Goal: Task Accomplishment & Management: Complete application form

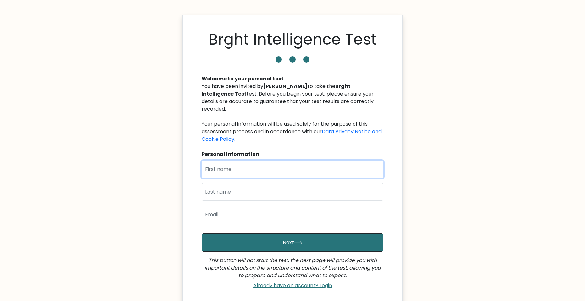
click at [259, 161] on input "text" at bounding box center [293, 170] width 182 height 18
click at [244, 188] on input "text" at bounding box center [293, 192] width 182 height 18
drag, startPoint x: 244, startPoint y: 162, endPoint x: 198, endPoint y: 168, distance: 46.6
click at [194, 169] on div "Brght Intelligence Test Welcome to your personal test You have been invited by …" at bounding box center [292, 161] width 220 height 293
click at [202, 168] on input "Uros Jovanovic" at bounding box center [293, 170] width 182 height 18
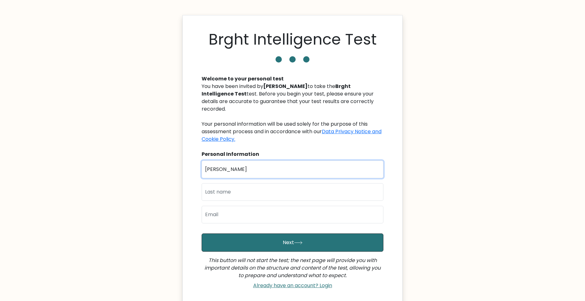
drag, startPoint x: 246, startPoint y: 159, endPoint x: 219, endPoint y: 162, distance: 27.5
click at [219, 162] on input "Uros Jovanovic" at bounding box center [293, 170] width 182 height 18
type input "Uros"
click at [224, 183] on input "text" at bounding box center [293, 192] width 182 height 18
paste input "ovanovic"
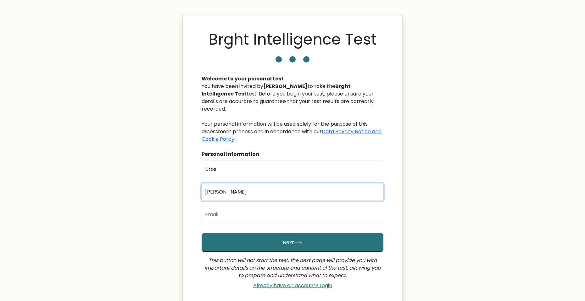
type input "Jovanovic"
drag, startPoint x: 223, startPoint y: 204, endPoint x: 213, endPoint y: 204, distance: 10.1
click at [223, 206] on input "email" at bounding box center [293, 215] width 182 height 18
type input "jovanovic.uros018@gmail.com"
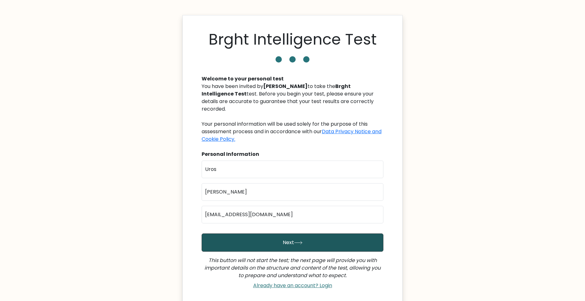
click at [298, 241] on icon "submit" at bounding box center [298, 242] width 8 height 3
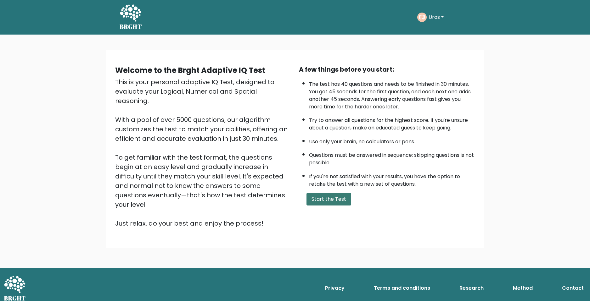
click at [323, 194] on button "Start the Test" at bounding box center [328, 199] width 45 height 13
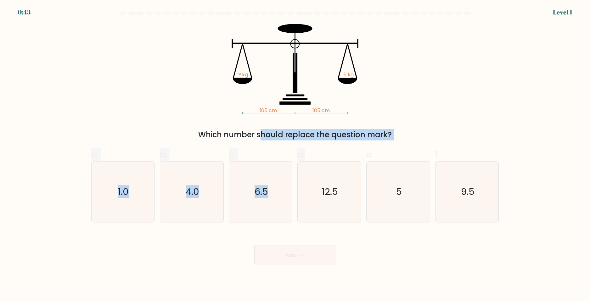
drag, startPoint x: 198, startPoint y: 139, endPoint x: 364, endPoint y: 149, distance: 167.1
click at [364, 149] on form at bounding box center [295, 139] width 590 height 254
click at [364, 149] on div "e. 5" at bounding box center [398, 185] width 69 height 74
click at [408, 188] on icon "5" at bounding box center [398, 192] width 61 height 61
click at [295, 155] on input "e. 5" at bounding box center [295, 153] width 0 height 4
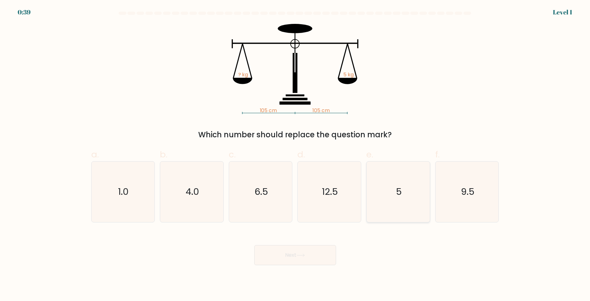
radio input "true"
click at [300, 255] on icon at bounding box center [300, 255] width 8 height 3
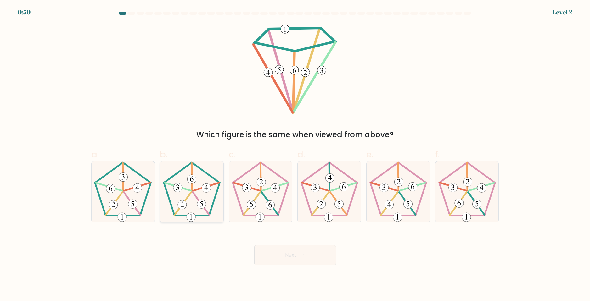
click at [198, 183] on icon at bounding box center [191, 192] width 61 height 61
click at [295, 155] on input "b." at bounding box center [295, 153] width 0 height 4
radio input "true"
click at [301, 254] on icon at bounding box center [300, 255] width 8 height 3
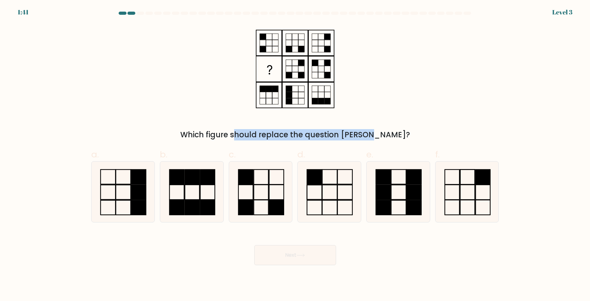
drag, startPoint x: 205, startPoint y: 135, endPoint x: 341, endPoint y: 141, distance: 136.4
click at [341, 141] on form at bounding box center [295, 139] width 590 height 254
click at [273, 178] on icon at bounding box center [260, 192] width 61 height 61
click at [295, 155] on input "c." at bounding box center [295, 153] width 0 height 4
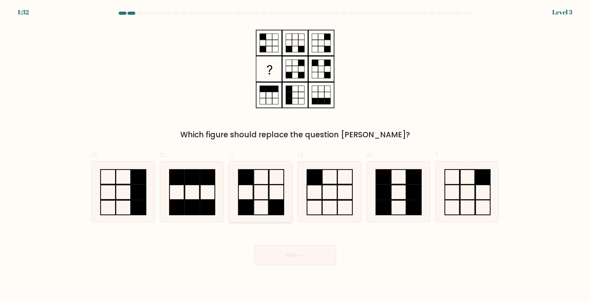
radio input "true"
click at [307, 254] on button "Next" at bounding box center [295, 255] width 82 height 20
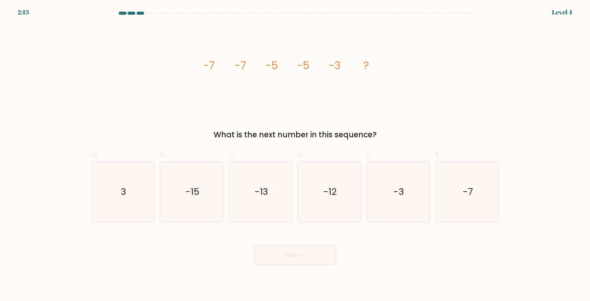
click at [321, 135] on div "What is the next number in this sequence?" at bounding box center [295, 134] width 400 height 11
drag, startPoint x: 126, startPoint y: 198, endPoint x: 133, endPoint y: 197, distance: 6.7
click at [126, 199] on icon "3" at bounding box center [123, 192] width 61 height 61
click at [295, 155] on input "a. 3" at bounding box center [295, 153] width 0 height 4
radio input "true"
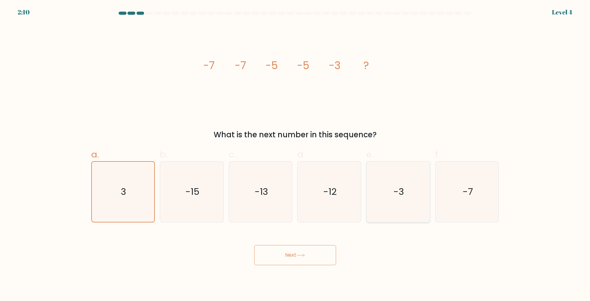
click at [411, 201] on icon "-3" at bounding box center [398, 192] width 61 height 61
click at [295, 155] on input "e. -3" at bounding box center [295, 153] width 0 height 4
radio input "true"
click at [295, 259] on button "Next" at bounding box center [295, 255] width 82 height 20
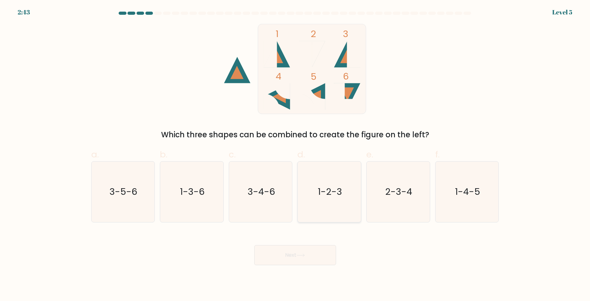
click at [329, 186] on text "1-2-3" at bounding box center [330, 192] width 24 height 13
click at [295, 155] on input "d. 1-2-3" at bounding box center [295, 153] width 0 height 4
radio input "true"
click at [303, 255] on icon at bounding box center [300, 255] width 8 height 3
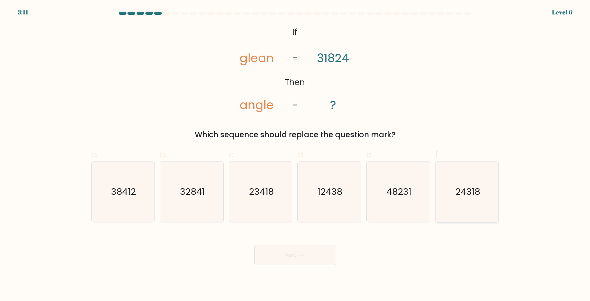
click at [477, 194] on text "24318" at bounding box center [467, 192] width 25 height 13
click at [295, 155] on input "f. 24318" at bounding box center [295, 153] width 0 height 4
radio input "true"
click at [289, 262] on button "Next" at bounding box center [295, 255] width 82 height 20
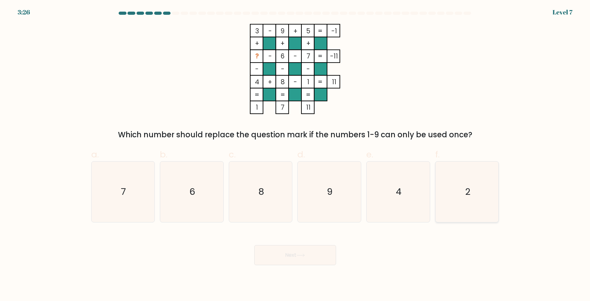
click at [466, 200] on icon "2" at bounding box center [467, 192] width 61 height 61
click at [295, 155] on input "f. 2" at bounding box center [295, 153] width 0 height 4
radio input "true"
click at [313, 252] on button "Next" at bounding box center [295, 255] width 82 height 20
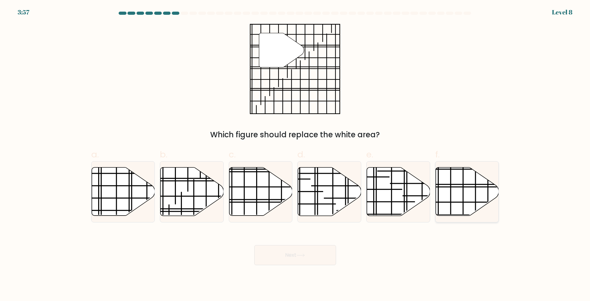
click at [461, 186] on icon at bounding box center [467, 192] width 63 height 48
click at [295, 155] on input "f." at bounding box center [295, 153] width 0 height 4
radio input "true"
click at [290, 255] on button "Next" at bounding box center [295, 255] width 82 height 20
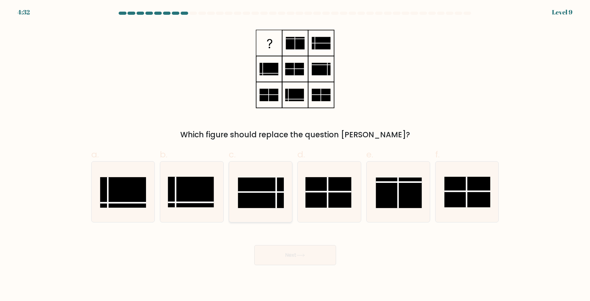
click at [267, 191] on rect at bounding box center [261, 193] width 46 height 31
click at [295, 155] on input "c." at bounding box center [295, 153] width 0 height 4
radio input "true"
click at [308, 255] on button "Next" at bounding box center [295, 255] width 82 height 20
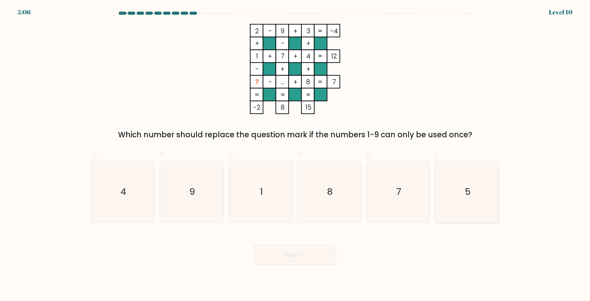
click at [455, 188] on icon "5" at bounding box center [467, 192] width 61 height 61
click at [295, 155] on input "f. 5" at bounding box center [295, 153] width 0 height 4
radio input "true"
click at [295, 249] on button "Next" at bounding box center [295, 255] width 82 height 20
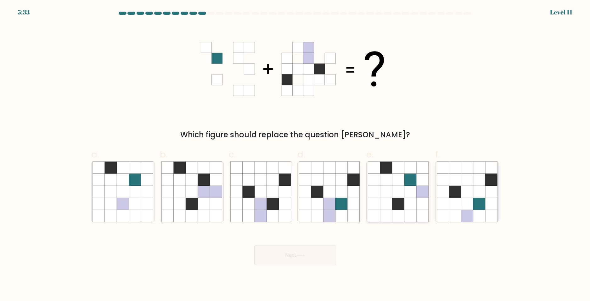
click at [394, 174] on icon at bounding box center [398, 180] width 12 height 12
click at [295, 155] on input "e." at bounding box center [295, 153] width 0 height 4
radio input "true"
click at [301, 255] on icon at bounding box center [301, 255] width 8 height 3
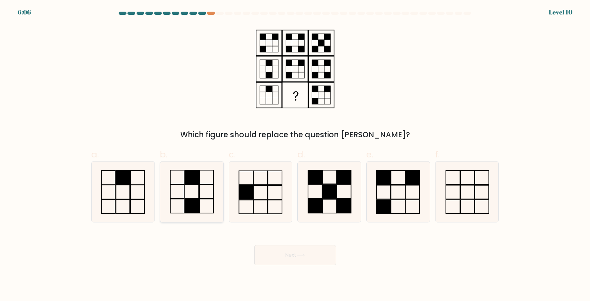
click at [185, 192] on rect at bounding box center [192, 192] width 14 height 14
click at [295, 155] on input "b." at bounding box center [295, 153] width 0 height 4
radio input "true"
click at [295, 255] on button "Next" at bounding box center [295, 255] width 82 height 20
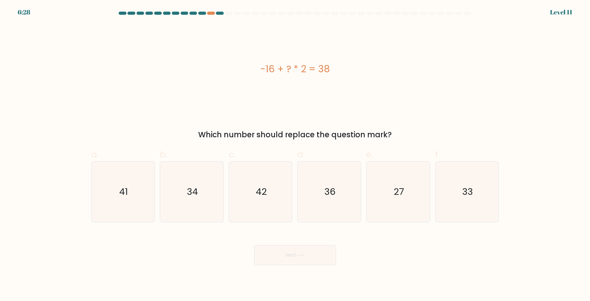
drag, startPoint x: 331, startPoint y: 65, endPoint x: 255, endPoint y: 65, distance: 76.1
click at [255, 65] on div "-16 + ? * 2 = 38" at bounding box center [295, 69] width 408 height 14
click at [208, 13] on div at bounding box center [211, 13] width 8 height 3
click at [215, 13] on div at bounding box center [211, 13] width 8 height 3
click at [211, 13] on div at bounding box center [211, 13] width 8 height 3
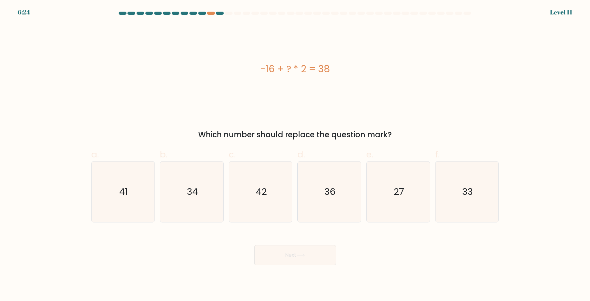
drag, startPoint x: 261, startPoint y: 63, endPoint x: 372, endPoint y: 59, distance: 110.2
click at [372, 59] on div "-16 + ? * 2 = 38" at bounding box center [295, 69] width 408 height 90
click at [361, 63] on div "-16 + ? * 2 = 38" at bounding box center [295, 69] width 408 height 14
drag, startPoint x: 328, startPoint y: 69, endPoint x: 244, endPoint y: 62, distance: 85.3
click at [244, 62] on div "-16 + ? * 2 = 38" at bounding box center [295, 69] width 408 height 90
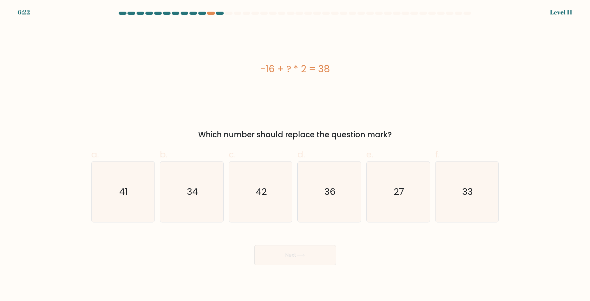
click at [293, 72] on div "-16 + ? * 2 = 38" at bounding box center [295, 69] width 408 height 14
click at [397, 182] on icon "27" at bounding box center [398, 192] width 61 height 61
click at [295, 155] on input "e. 27" at bounding box center [295, 153] width 0 height 4
radio input "true"
drag, startPoint x: 290, startPoint y: 269, endPoint x: 293, endPoint y: 262, distance: 7.1
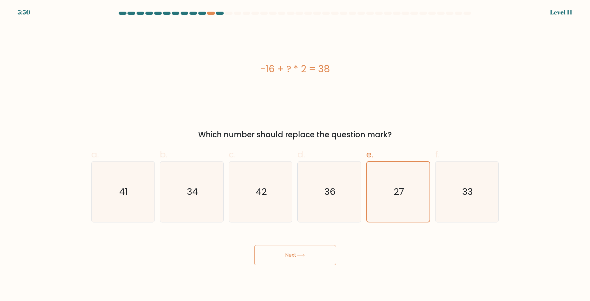
click at [290, 268] on body "5:50 Level 11" at bounding box center [295, 150] width 590 height 301
click at [294, 260] on button "Next" at bounding box center [295, 255] width 82 height 20
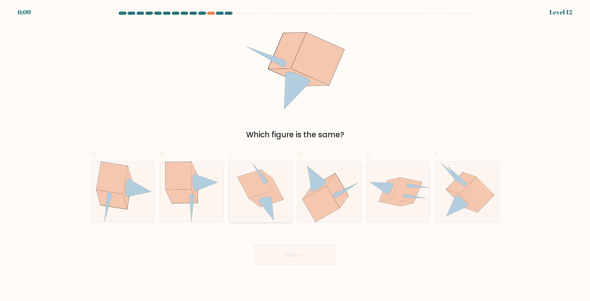
click at [266, 186] on icon at bounding box center [255, 184] width 35 height 29
click at [295, 155] on input "c." at bounding box center [295, 153] width 0 height 4
radio input "true"
click at [304, 258] on button "Next" at bounding box center [295, 255] width 82 height 20
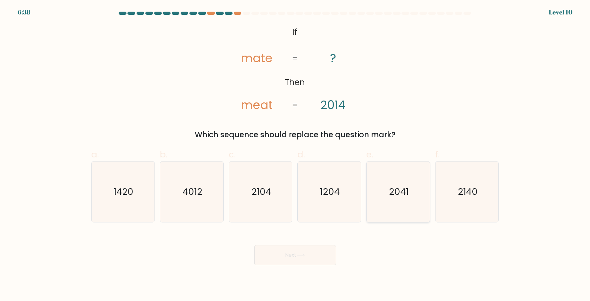
click at [396, 189] on text "2041" at bounding box center [399, 192] width 20 height 13
click at [295, 155] on input "e. 2041" at bounding box center [295, 153] width 0 height 4
radio input "true"
click at [304, 257] on icon at bounding box center [300, 255] width 8 height 3
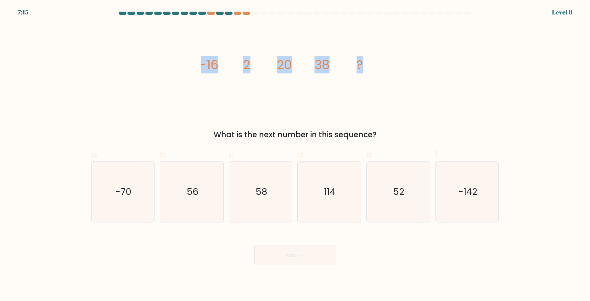
drag, startPoint x: 194, startPoint y: 61, endPoint x: 379, endPoint y: 62, distance: 184.7
click at [379, 62] on div "image/svg+xml -16 2 20 38 ? What is the next number in this sequence?" at bounding box center [294, 82] width 415 height 117
copy g "-16 2 20 38 ?"
click at [310, 103] on icon "image/svg+xml -16 2 20 38 ?" at bounding box center [295, 69] width 189 height 90
click at [205, 199] on icon "56" at bounding box center [191, 192] width 61 height 61
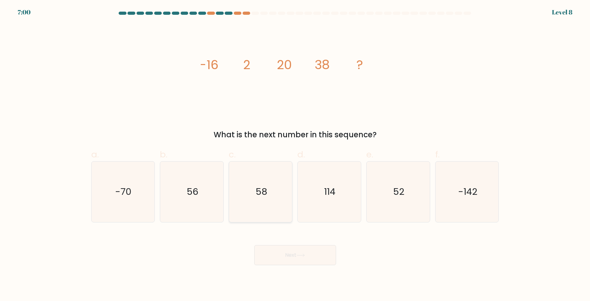
click at [295, 155] on input "b. 56" at bounding box center [295, 153] width 0 height 4
radio input "true"
click at [298, 255] on icon at bounding box center [300, 255] width 8 height 3
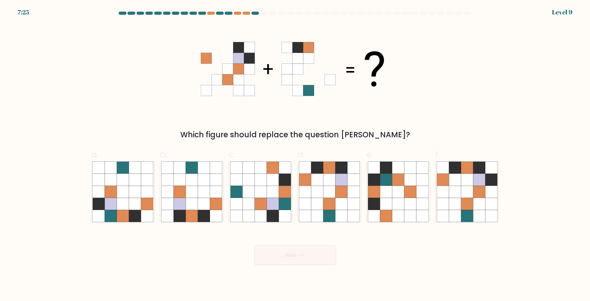
click at [381, 116] on div "Which figure should replace the question mark?" at bounding box center [294, 82] width 415 height 117
click at [472, 184] on icon at bounding box center [467, 180] width 12 height 12
click at [295, 155] on input "f." at bounding box center [295, 153] width 0 height 4
radio input "true"
click at [306, 251] on button "Next" at bounding box center [295, 255] width 82 height 20
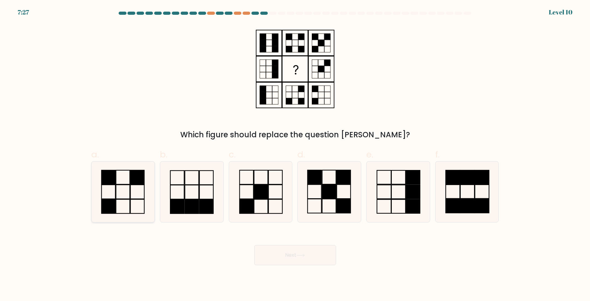
click at [134, 178] on rect at bounding box center [138, 177] width 14 height 14
click at [295, 155] on input "a." at bounding box center [295, 153] width 0 height 4
radio input "true"
click at [311, 253] on button "Next" at bounding box center [295, 255] width 82 height 20
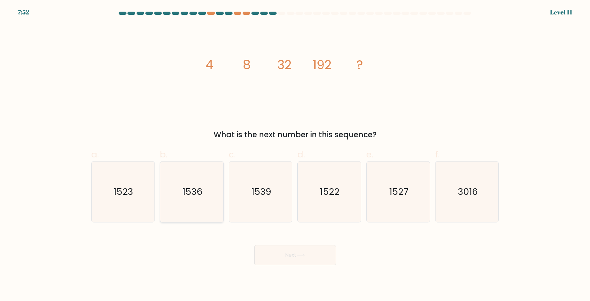
drag, startPoint x: 189, startPoint y: 190, endPoint x: 196, endPoint y: 195, distance: 9.1
click at [189, 190] on text "1536" at bounding box center [192, 192] width 20 height 13
click at [295, 155] on input "b. 1536" at bounding box center [295, 153] width 0 height 4
radio input "true"
click at [291, 254] on button "Next" at bounding box center [295, 255] width 82 height 20
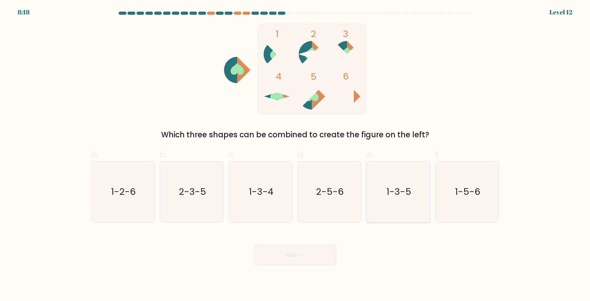
click at [413, 190] on icon "1-3-5" at bounding box center [398, 192] width 61 height 61
click at [295, 155] on input "e. 1-3-5" at bounding box center [295, 153] width 0 height 4
radio input "true"
click at [317, 255] on button "Next" at bounding box center [295, 255] width 82 height 20
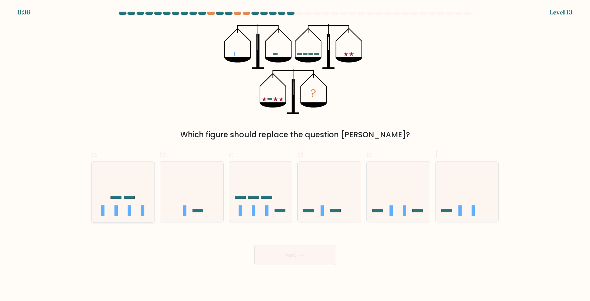
click at [112, 189] on icon at bounding box center [123, 192] width 63 height 52
click at [295, 155] on input "a." at bounding box center [295, 153] width 0 height 4
radio input "true"
click at [301, 258] on button "Next" at bounding box center [295, 255] width 82 height 20
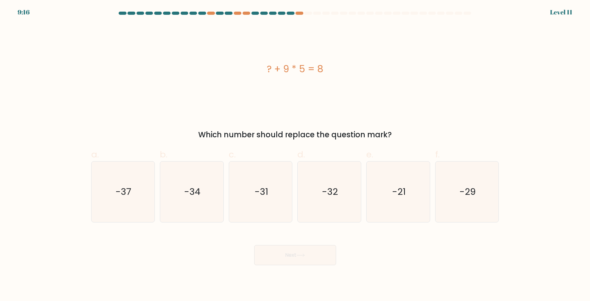
drag, startPoint x: 324, startPoint y: 69, endPoint x: 241, endPoint y: 75, distance: 83.3
click at [241, 75] on div "? + 9 * 5 = 8" at bounding box center [295, 69] width 408 height 14
copy div "? + 9 * 5 = 8"
click at [102, 187] on icon "-37" at bounding box center [123, 192] width 61 height 61
click at [295, 155] on input "a. -37" at bounding box center [295, 153] width 0 height 4
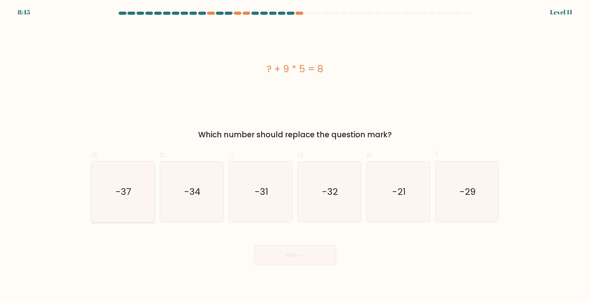
radio input "true"
click at [302, 259] on button "Next" at bounding box center [295, 255] width 82 height 20
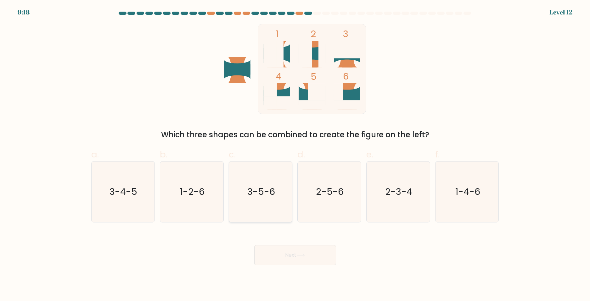
click at [258, 191] on text "3-5-6" at bounding box center [261, 192] width 28 height 13
click at [295, 155] on input "c. 3-5-6" at bounding box center [295, 153] width 0 height 4
radio input "true"
click at [304, 256] on icon at bounding box center [300, 255] width 8 height 3
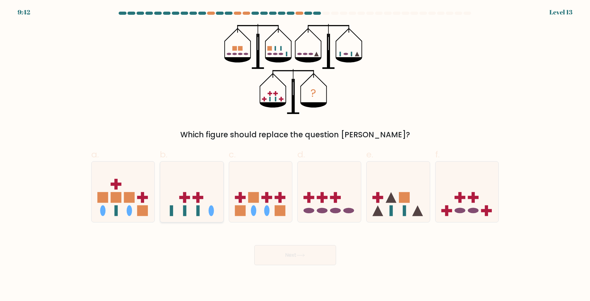
click at [209, 203] on icon at bounding box center [191, 192] width 63 height 52
click at [295, 155] on input "b." at bounding box center [295, 153] width 0 height 4
radio input "true"
click at [289, 252] on button "Next" at bounding box center [295, 255] width 82 height 20
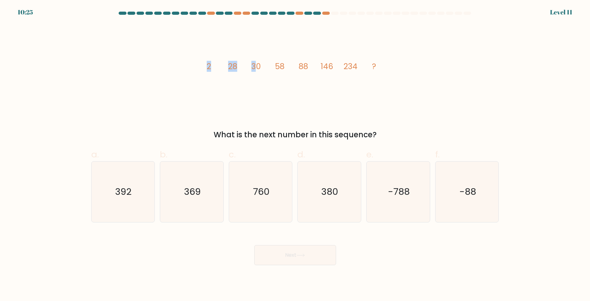
drag, startPoint x: 197, startPoint y: 65, endPoint x: 275, endPoint y: 71, distance: 78.2
click at [275, 71] on div "image/svg+xml 2 28 30 58 88 146 234 ? What is the next number in this sequence?" at bounding box center [294, 82] width 415 height 117
click at [276, 71] on tspan "58" at bounding box center [279, 66] width 9 height 11
drag, startPoint x: 201, startPoint y: 65, endPoint x: 379, endPoint y: 64, distance: 178.1
click at [379, 64] on icon "image/svg+xml 2 28 30 58 88 146 234 ?" at bounding box center [295, 69] width 189 height 90
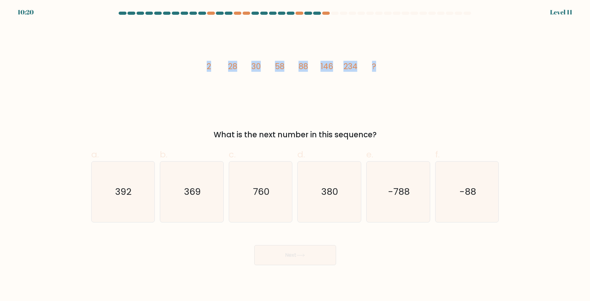
copy g "2 28 30 58 88 146 234 ?"
click at [358, 114] on icon "image/svg+xml 2 28 30 58 88 146 234 ?" at bounding box center [295, 69] width 189 height 90
click at [410, 96] on div "image/svg+xml 2 28 30 58 88 146 234 ? What is the next number in this sequence?" at bounding box center [294, 82] width 415 height 117
click at [331, 198] on text "380" at bounding box center [330, 192] width 17 height 13
click at [295, 155] on input "d. 380" at bounding box center [295, 153] width 0 height 4
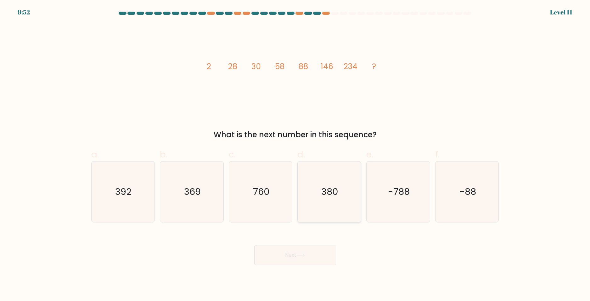
radio input "true"
click at [309, 253] on button "Next" at bounding box center [295, 255] width 82 height 20
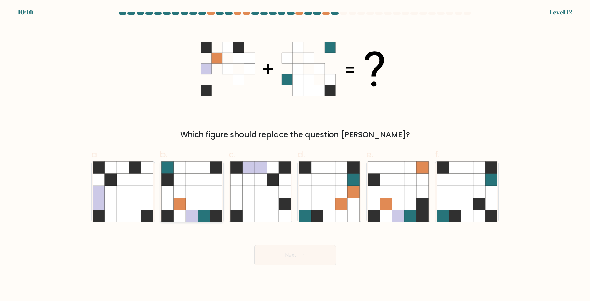
click at [182, 185] on icon at bounding box center [180, 180] width 12 height 12
click at [295, 155] on input "b." at bounding box center [295, 153] width 0 height 4
radio input "true"
click at [306, 250] on button "Next" at bounding box center [295, 255] width 82 height 20
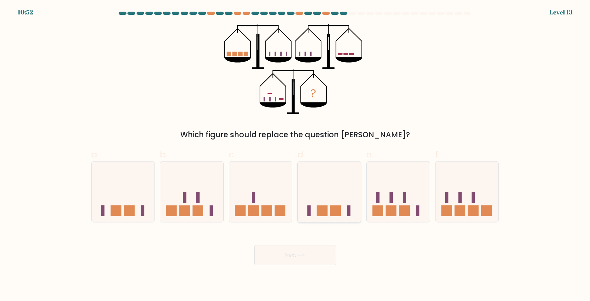
click at [310, 193] on icon at bounding box center [329, 192] width 63 height 52
click at [295, 155] on input "d." at bounding box center [295, 153] width 0 height 4
radio input "true"
click at [320, 258] on button "Next" at bounding box center [295, 255] width 82 height 20
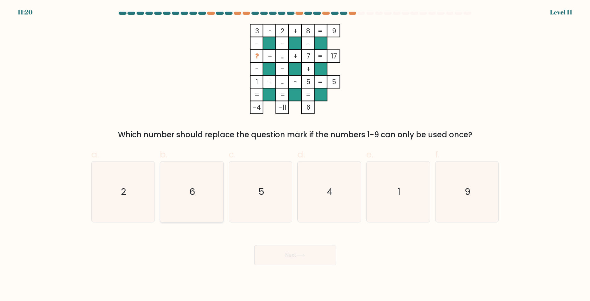
click at [190, 180] on icon "6" at bounding box center [191, 192] width 61 height 61
click at [295, 155] on input "b. 6" at bounding box center [295, 153] width 0 height 4
radio input "true"
click at [315, 258] on button "Next" at bounding box center [295, 255] width 82 height 20
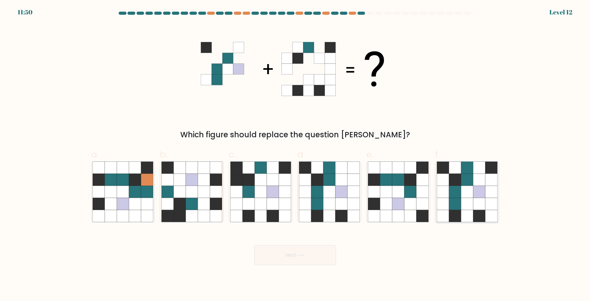
click at [480, 183] on icon at bounding box center [479, 180] width 12 height 12
click at [295, 155] on input "f." at bounding box center [295, 153] width 0 height 4
radio input "true"
click at [295, 256] on button "Next" at bounding box center [295, 255] width 82 height 20
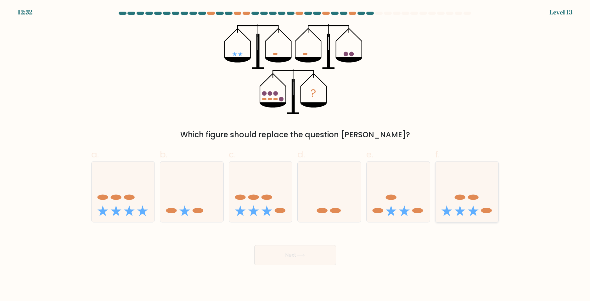
click at [466, 194] on icon at bounding box center [466, 192] width 63 height 52
click at [295, 155] on input "f." at bounding box center [295, 153] width 0 height 4
radio input "true"
click at [288, 255] on button "Next" at bounding box center [295, 255] width 82 height 20
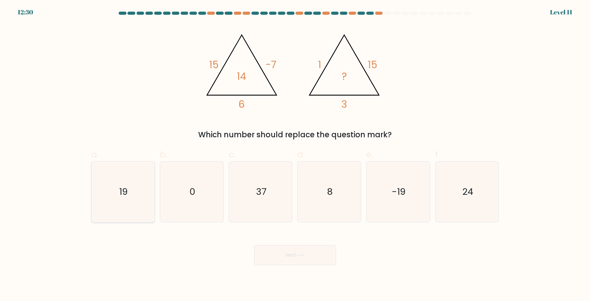
click at [101, 185] on icon "19" at bounding box center [123, 192] width 61 height 61
click at [295, 155] on input "a. 19" at bounding box center [295, 153] width 0 height 4
radio input "true"
click at [321, 257] on button "Next" at bounding box center [295, 255] width 82 height 20
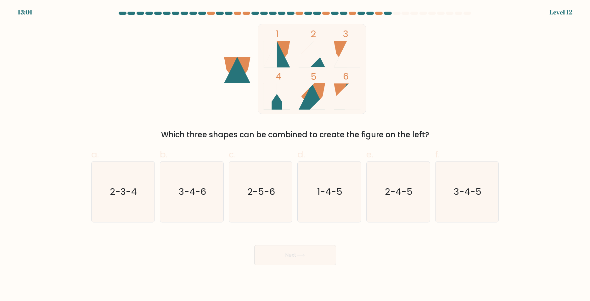
drag, startPoint x: 268, startPoint y: 198, endPoint x: 293, endPoint y: 246, distance: 54.6
click at [268, 196] on text "2-5-6" at bounding box center [261, 192] width 28 height 13
click at [295, 155] on input "c. 2-5-6" at bounding box center [295, 153] width 0 height 4
radio input "true"
click at [299, 255] on icon at bounding box center [300, 255] width 8 height 3
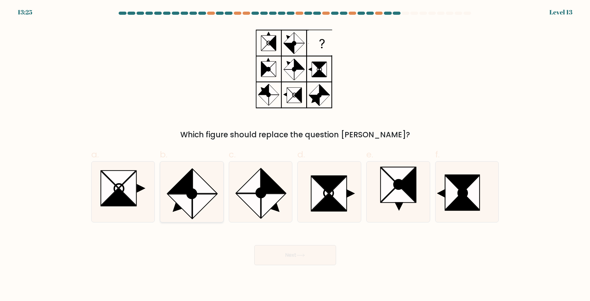
click at [204, 191] on icon at bounding box center [205, 181] width 24 height 24
click at [295, 155] on input "b." at bounding box center [295, 153] width 0 height 4
radio input "true"
click at [295, 253] on button "Next" at bounding box center [295, 255] width 82 height 20
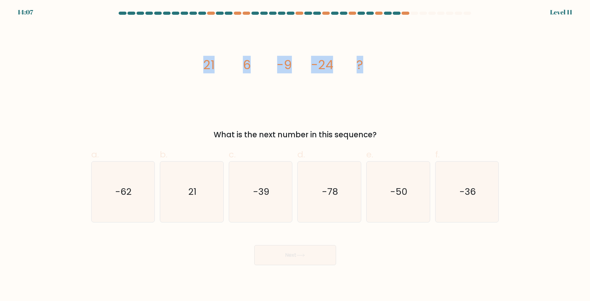
drag, startPoint x: 197, startPoint y: 63, endPoint x: 379, endPoint y: 65, distance: 182.2
click at [379, 65] on div "image/svg+xml 21 6 -9 -24 ? What is the next number in this sequence?" at bounding box center [294, 82] width 415 height 117
copy g "21 6 -9 -24 ?"
click at [270, 186] on icon "-39" at bounding box center [260, 192] width 61 height 61
click at [295, 155] on input "c. -39" at bounding box center [295, 153] width 0 height 4
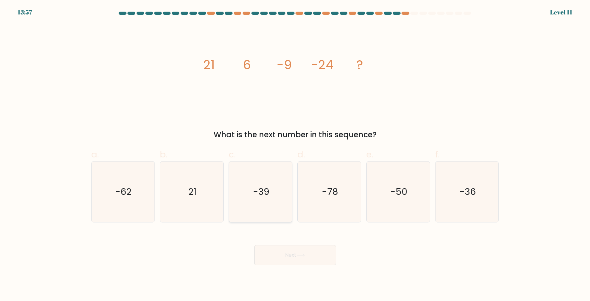
radio input "true"
click at [308, 259] on button "Next" at bounding box center [295, 255] width 82 height 20
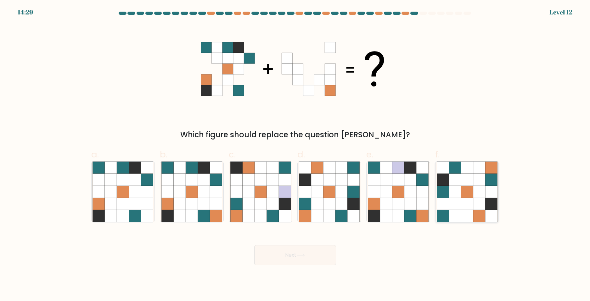
click at [470, 188] on icon at bounding box center [467, 192] width 12 height 12
click at [295, 155] on input "f." at bounding box center [295, 153] width 0 height 4
radio input "true"
click at [189, 192] on icon at bounding box center [192, 192] width 12 height 12
click at [295, 155] on input "b." at bounding box center [295, 153] width 0 height 4
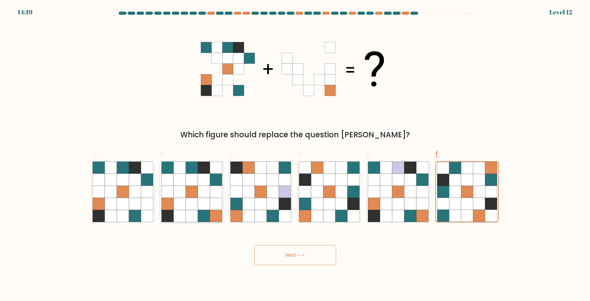
radio input "true"
click at [298, 252] on button "Next" at bounding box center [295, 255] width 82 height 20
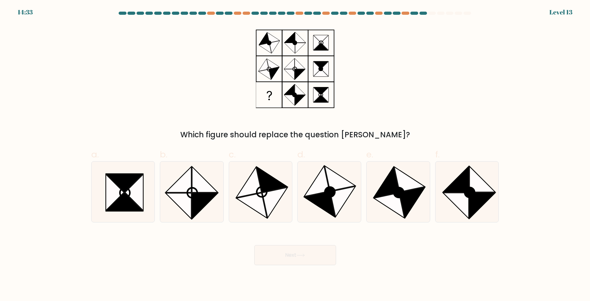
click at [515, 110] on form at bounding box center [295, 139] width 590 height 254
click at [328, 192] on icon at bounding box center [330, 192] width 10 height 10
click at [295, 155] on input "d." at bounding box center [295, 153] width 0 height 4
radio input "true"
click at [300, 257] on icon at bounding box center [300, 255] width 8 height 3
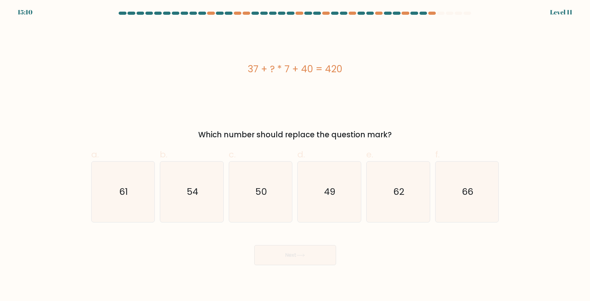
drag, startPoint x: 240, startPoint y: 67, endPoint x: 383, endPoint y: 66, distance: 142.8
click at [383, 66] on div "37 + ? * 7 + 40 = 420" at bounding box center [295, 69] width 408 height 14
copy div "37 + ? * 7 + 40 = 420"
click at [335, 182] on icon "49" at bounding box center [329, 192] width 61 height 61
click at [295, 155] on input "d. 49" at bounding box center [295, 153] width 0 height 4
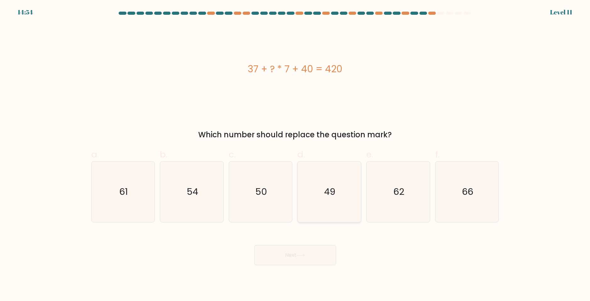
radio input "true"
click at [315, 261] on button "Next" at bounding box center [295, 255] width 82 height 20
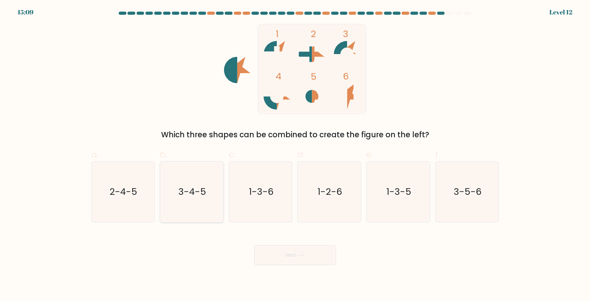
click at [206, 192] on icon "3-4-5" at bounding box center [191, 192] width 61 height 61
click at [295, 155] on input "b. 3-4-5" at bounding box center [295, 153] width 0 height 4
radio input "true"
click at [301, 255] on icon at bounding box center [300, 255] width 8 height 3
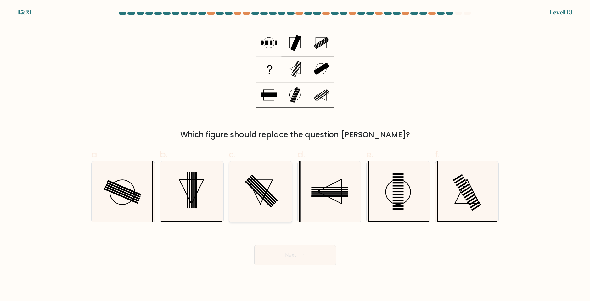
drag, startPoint x: 271, startPoint y: 188, endPoint x: 277, endPoint y: 199, distance: 13.2
click at [270, 187] on icon at bounding box center [260, 192] width 61 height 61
click at [295, 155] on input "c." at bounding box center [295, 153] width 0 height 4
radio input "true"
click at [300, 248] on button "Next" at bounding box center [295, 255] width 82 height 20
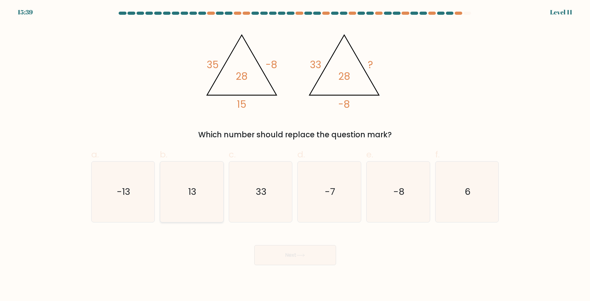
click at [200, 183] on icon "13" at bounding box center [191, 192] width 61 height 61
click at [295, 155] on input "b. 13" at bounding box center [295, 153] width 0 height 4
radio input "true"
click at [310, 257] on button "Next" at bounding box center [295, 255] width 82 height 20
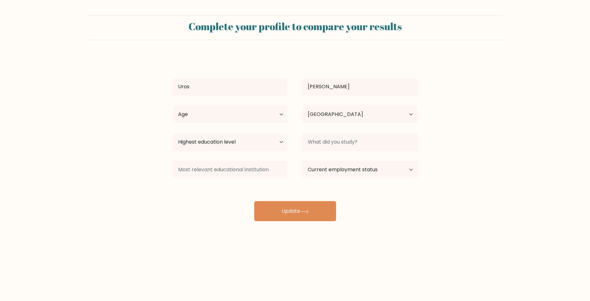
select select "US"
click at [243, 110] on select "Age Under 18 years old 18-24 years old 25-34 years old 35-44 years old 45-54 ye…" at bounding box center [230, 115] width 115 height 18
select select "18_24"
click at [173, 106] on select "Age Under 18 years old 18-24 years old 25-34 years old 35-44 years old 45-54 ye…" at bounding box center [230, 115] width 115 height 18
click at [345, 116] on select "Country Afghanistan Albania Algeria American Samoa Andorra Angola Anguilla Anta…" at bounding box center [360, 115] width 115 height 18
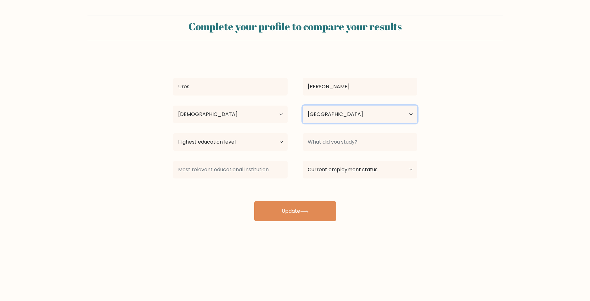
drag, startPoint x: 345, startPoint y: 116, endPoint x: 333, endPoint y: 116, distance: 12.0
click at [345, 116] on select "Country Afghanistan Albania Algeria American Samoa Andorra Angola Anguilla Anta…" at bounding box center [360, 115] width 115 height 18
click at [251, 144] on select "Highest education level No schooling Primary Lower Secondary Upper Secondary Oc…" at bounding box center [230, 142] width 115 height 18
select select "primary"
click at [173, 133] on select "Highest education level No schooling Primary Lower Secondary Upper Secondary Oc…" at bounding box center [230, 142] width 115 height 18
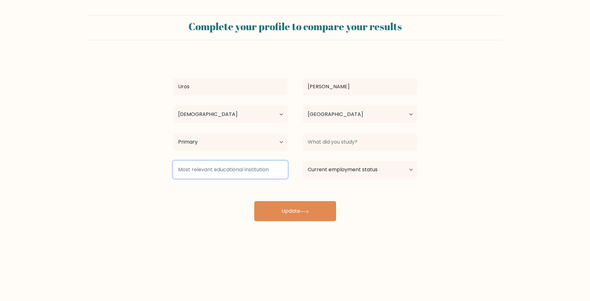
click at [258, 177] on input at bounding box center [230, 170] width 115 height 18
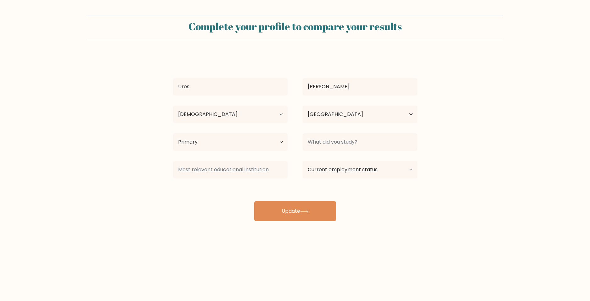
click at [401, 201] on div "Uros Jovanovic Age Under 18 years old 18-24 years old 25-34 years old 35-44 yea…" at bounding box center [295, 138] width 252 height 166
click at [376, 173] on select "Current employment status Employed Student Retired Other / prefer not to answer" at bounding box center [360, 170] width 115 height 18
select select "other"
click at [303, 161] on select "Current employment status Employed Student Retired Other / prefer not to answer" at bounding box center [360, 170] width 115 height 18
click at [416, 201] on div "Uros Jovanovic Age Under 18 years old 18-24 years old 25-34 years old 35-44 yea…" at bounding box center [295, 138] width 252 height 166
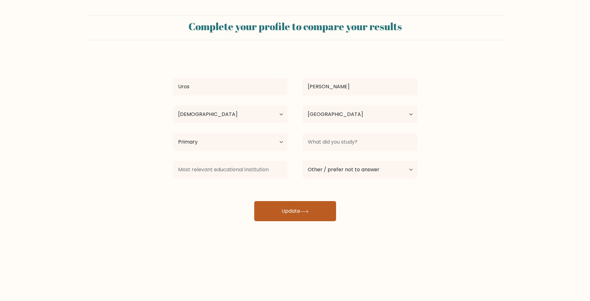
click at [315, 208] on button "Update" at bounding box center [295, 211] width 82 height 20
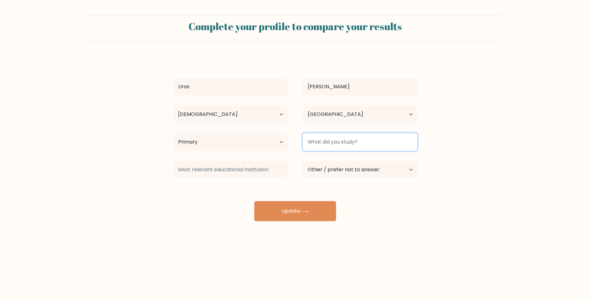
click at [357, 135] on input at bounding box center [360, 142] width 115 height 18
click at [355, 143] on input at bounding box center [360, 142] width 115 height 18
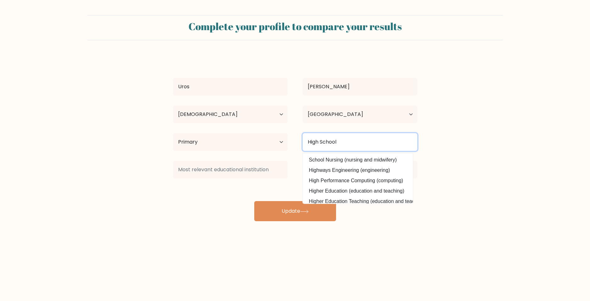
type input "High School"
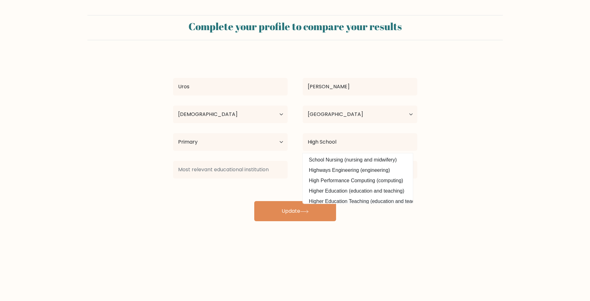
click at [469, 149] on form "Complete your profile to compare your results Uros Jovanovic Age Under 18 years…" at bounding box center [295, 118] width 590 height 206
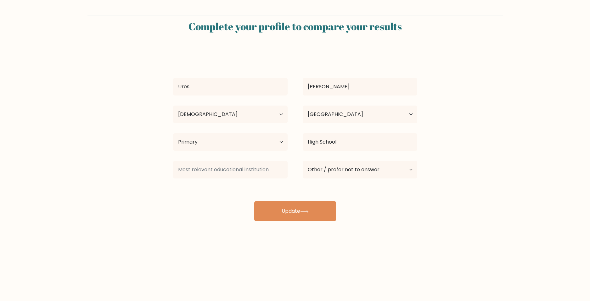
click at [231, 181] on div at bounding box center [231, 170] width 130 height 23
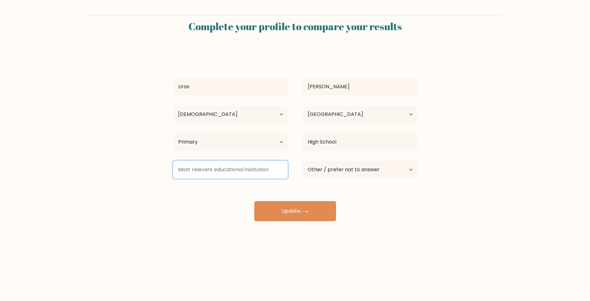
click at [247, 173] on input at bounding box center [230, 170] width 115 height 18
click at [243, 166] on input at bounding box center [230, 170] width 115 height 18
type input "N"
type input "Don't Know"
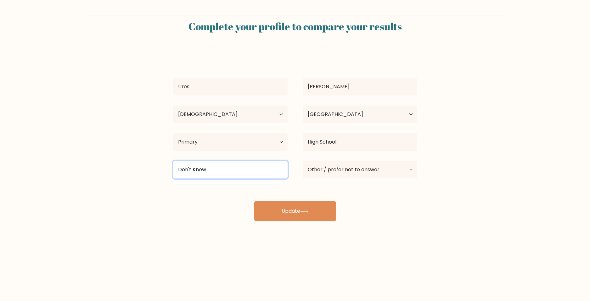
click at [254, 201] on button "Update" at bounding box center [295, 211] width 82 height 20
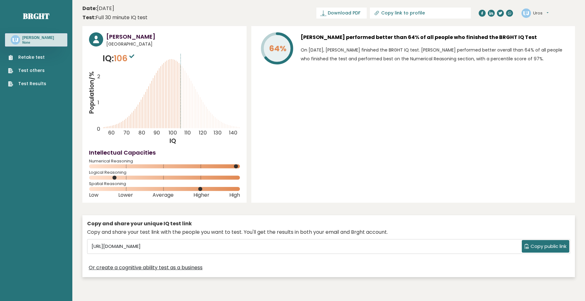
click at [319, 205] on div "[PERSON_NAME] [GEOGRAPHIC_DATA] IQ: 106 Population/% IQ 0 1 2 60 70 80 90 100 1…" at bounding box center [328, 153] width 493 height 255
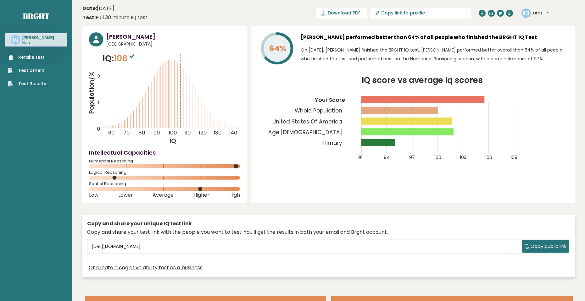
click at [40, 59] on link "Retake test" at bounding box center [27, 57] width 38 height 7
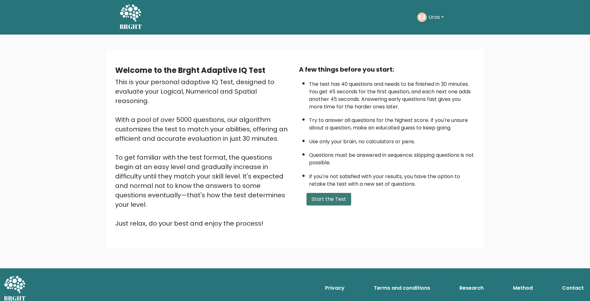
click at [349, 199] on button "Start the Test" at bounding box center [328, 199] width 45 height 13
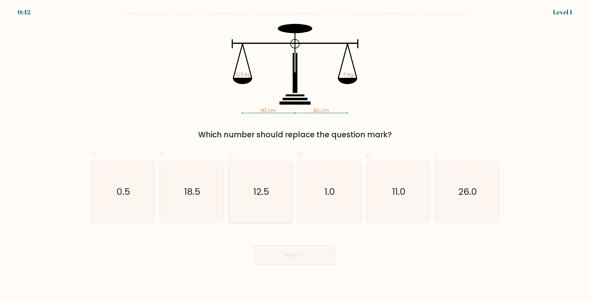
click at [272, 191] on icon "12.5" at bounding box center [260, 192] width 61 height 61
click at [295, 155] on input "c. 12.5" at bounding box center [295, 153] width 0 height 4
radio input "true"
click at [300, 256] on icon at bounding box center [300, 255] width 8 height 3
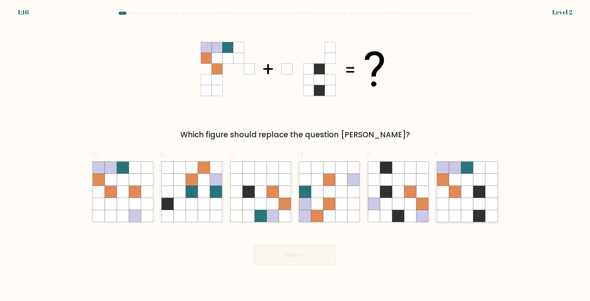
click at [471, 189] on icon at bounding box center [467, 192] width 12 height 12
click at [295, 155] on input "f." at bounding box center [295, 153] width 0 height 4
radio input "true"
click at [305, 252] on button "Next" at bounding box center [295, 255] width 82 height 20
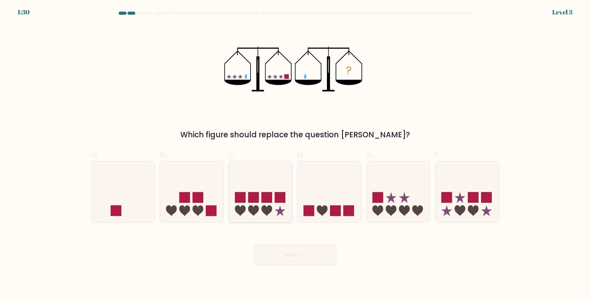
click at [269, 183] on icon at bounding box center [260, 192] width 63 height 52
click at [295, 155] on input "c." at bounding box center [295, 153] width 0 height 4
radio input "true"
click at [297, 253] on button "Next" at bounding box center [295, 255] width 82 height 20
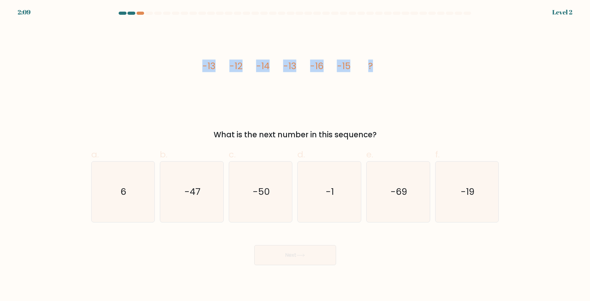
drag, startPoint x: 197, startPoint y: 65, endPoint x: 378, endPoint y: 59, distance: 180.4
click at [378, 59] on div "image/svg+xml -13 -12 -14 -13 -16 -15 ? What is the next number in this sequenc…" at bounding box center [294, 82] width 415 height 117
click at [372, 116] on div "image/svg+xml -13 -12 -14 -13 -16 -15 ? What is the next number in this sequenc…" at bounding box center [294, 82] width 415 height 117
drag, startPoint x: 192, startPoint y: 62, endPoint x: 387, endPoint y: 54, distance: 195.9
click at [387, 54] on div "image/svg+xml -13 -12 -14 -13 -16 -15 ? What is the next number in this sequenc…" at bounding box center [294, 82] width 415 height 117
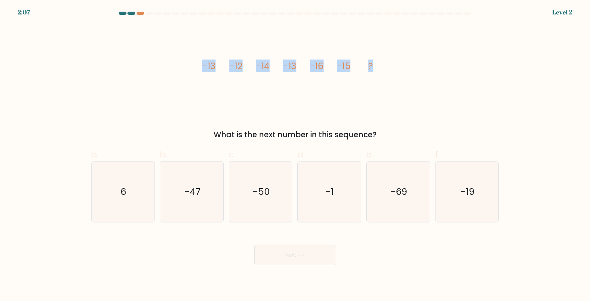
copy g "-13 -12 -14 -13 -16 -15 ?"
click at [480, 185] on icon "-19" at bounding box center [467, 192] width 61 height 61
click at [295, 155] on input "f. -19" at bounding box center [295, 153] width 0 height 4
radio input "true"
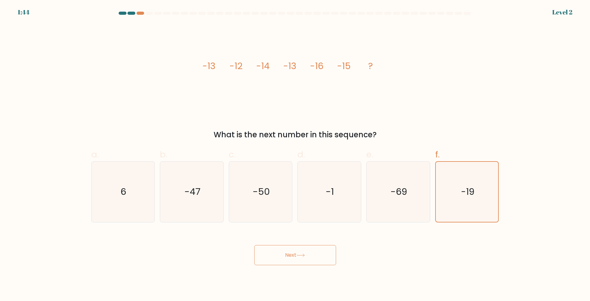
click at [300, 256] on icon at bounding box center [300, 255] width 8 height 3
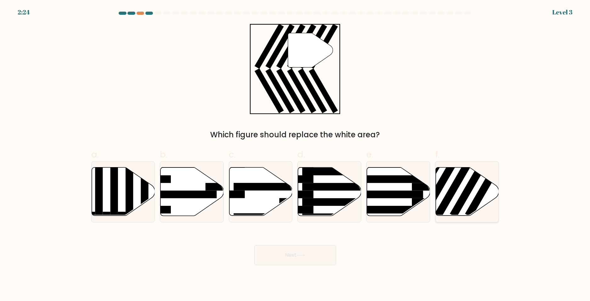
click at [447, 175] on rect at bounding box center [439, 185] width 41 height 63
click at [295, 155] on input "f." at bounding box center [295, 153] width 0 height 4
radio input "true"
click at [305, 255] on icon at bounding box center [300, 255] width 8 height 3
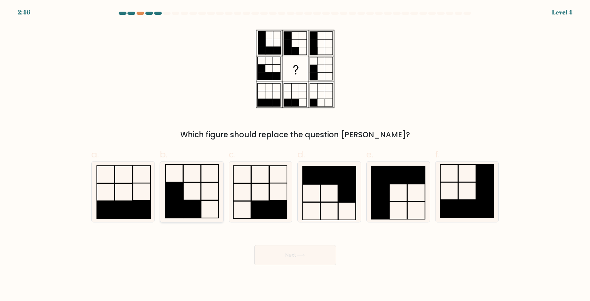
click at [207, 194] on icon at bounding box center [191, 192] width 61 height 61
click at [295, 155] on input "b." at bounding box center [295, 153] width 0 height 4
radio input "true"
click at [307, 250] on button "Next" at bounding box center [295, 255] width 82 height 20
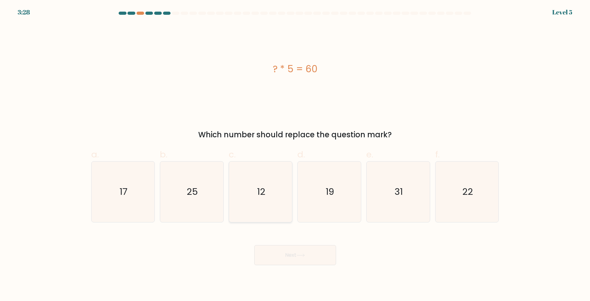
click at [274, 185] on icon "12" at bounding box center [260, 192] width 61 height 61
click at [295, 155] on input "c. 12" at bounding box center [295, 153] width 0 height 4
radio input "true"
click at [295, 257] on button "Next" at bounding box center [295, 255] width 82 height 20
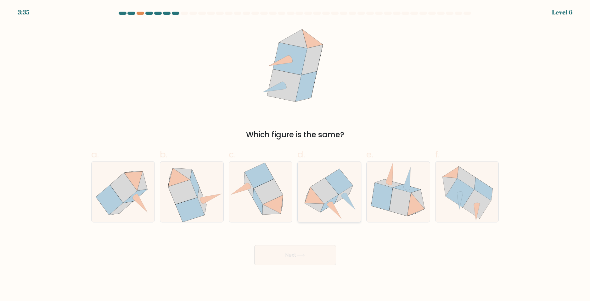
click at [333, 187] on icon at bounding box center [339, 181] width 28 height 25
click at [295, 155] on input "d." at bounding box center [295, 153] width 0 height 4
radio input "true"
click at [318, 259] on button "Next" at bounding box center [295, 255] width 82 height 20
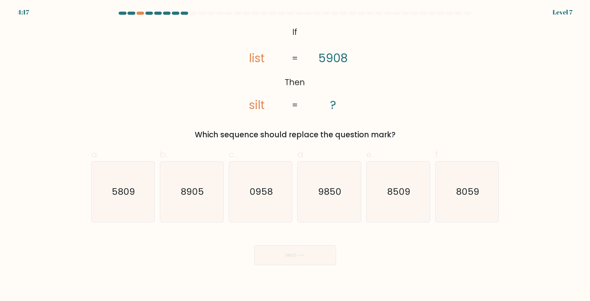
click at [391, 107] on div "@import url('https://fonts.googleapis.com/css?family=Abril+Fatface:400,100,100i…" at bounding box center [294, 82] width 415 height 117
click at [251, 198] on text "0958" at bounding box center [261, 192] width 23 height 13
click at [295, 155] on input "c. 0958" at bounding box center [295, 153] width 0 height 4
radio input "true"
click at [293, 254] on button "Next" at bounding box center [295, 255] width 82 height 20
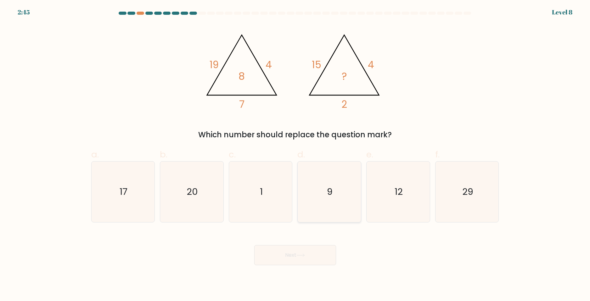
click at [318, 181] on icon "9" at bounding box center [329, 192] width 61 height 61
click at [295, 155] on input "d. 9" at bounding box center [295, 153] width 0 height 4
radio input "true"
click at [317, 254] on button "Next" at bounding box center [295, 255] width 82 height 20
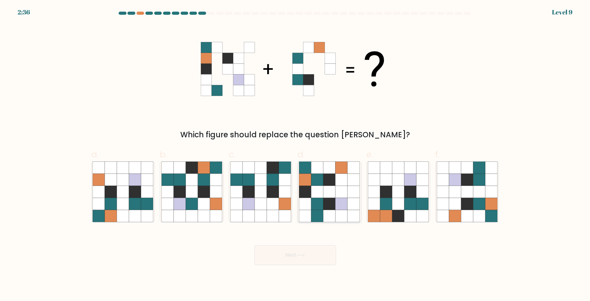
click at [327, 168] on icon at bounding box center [329, 168] width 12 height 12
click at [295, 155] on input "d." at bounding box center [295, 153] width 0 height 4
radio input "true"
click at [307, 251] on button "Next" at bounding box center [295, 255] width 82 height 20
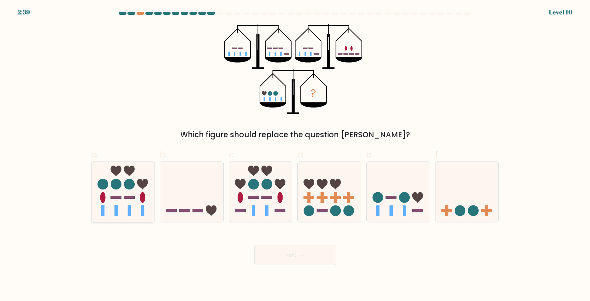
click at [131, 168] on icon at bounding box center [129, 171] width 11 height 11
click at [295, 155] on input "a." at bounding box center [295, 153] width 0 height 4
radio input "true"
click at [302, 261] on button "Next" at bounding box center [295, 255] width 82 height 20
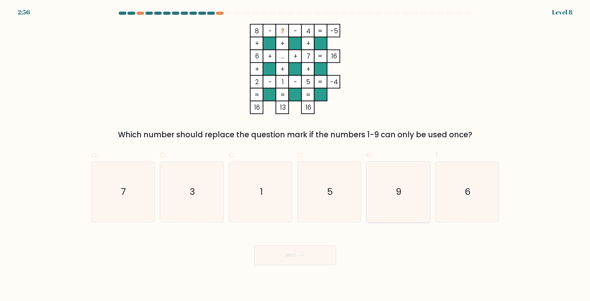
click at [402, 184] on icon "9" at bounding box center [398, 192] width 61 height 61
click at [295, 155] on input "e. 9" at bounding box center [295, 153] width 0 height 4
radio input "true"
click at [305, 259] on button "Next" at bounding box center [295, 255] width 82 height 20
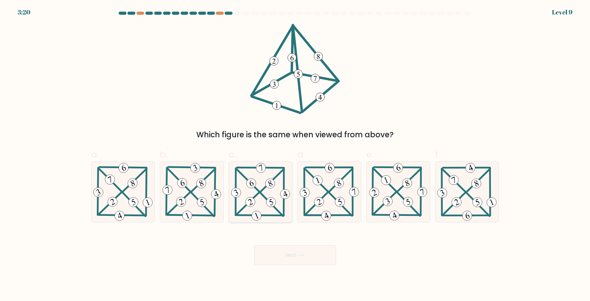
click at [265, 193] on icon at bounding box center [261, 192] width 62 height 61
click at [295, 155] on input "c." at bounding box center [295, 153] width 0 height 4
radio input "true"
click at [310, 255] on button "Next" at bounding box center [295, 255] width 82 height 20
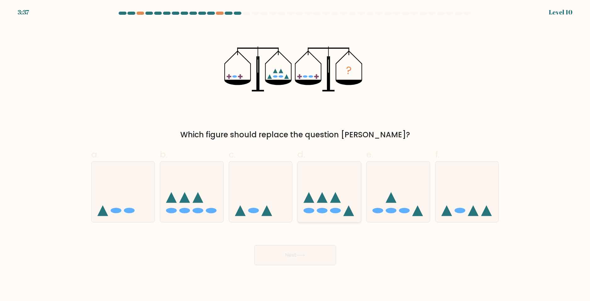
click at [328, 191] on icon at bounding box center [329, 192] width 63 height 52
click at [295, 155] on input "d." at bounding box center [295, 153] width 0 height 4
radio input "true"
click at [323, 256] on button "Next" at bounding box center [295, 255] width 82 height 20
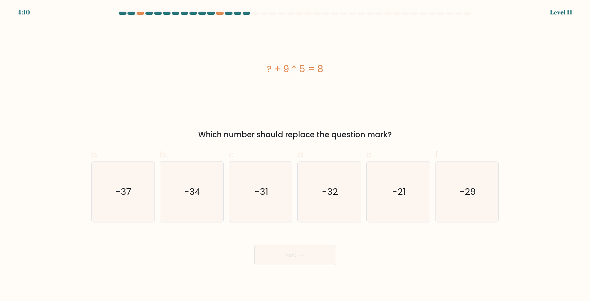
drag, startPoint x: 339, startPoint y: 70, endPoint x: 263, endPoint y: 67, distance: 75.9
click at [263, 67] on div "? + 9 * 5 = 8" at bounding box center [295, 69] width 408 height 14
copy div "? + 9 * 5 = 8"
click at [123, 187] on text "-37" at bounding box center [124, 192] width 16 height 13
click at [295, 155] on input "a. -37" at bounding box center [295, 153] width 0 height 4
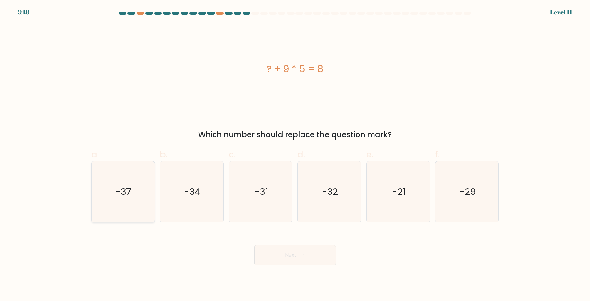
radio input "true"
click at [297, 257] on button "Next" at bounding box center [295, 255] width 82 height 20
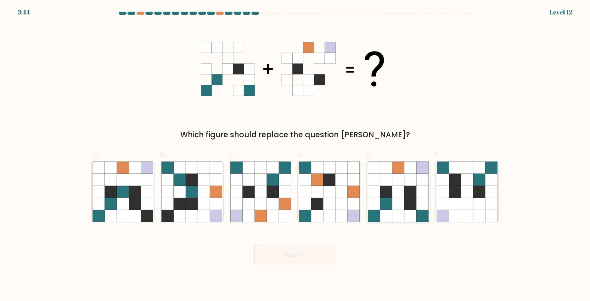
click at [412, 183] on icon at bounding box center [410, 180] width 12 height 12
click at [295, 155] on input "e." at bounding box center [295, 153] width 0 height 4
radio input "true"
click at [309, 253] on button "Next" at bounding box center [295, 255] width 82 height 20
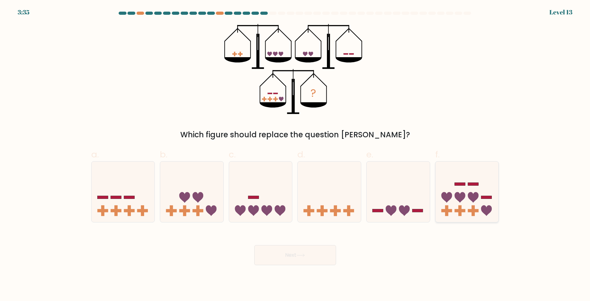
click at [482, 196] on icon at bounding box center [466, 192] width 63 height 52
click at [295, 155] on input "f." at bounding box center [295, 153] width 0 height 4
radio input "true"
click at [318, 253] on button "Next" at bounding box center [295, 255] width 82 height 20
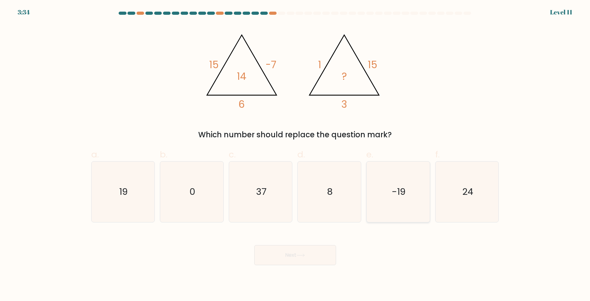
click at [401, 184] on icon "-19" at bounding box center [398, 192] width 61 height 61
click at [295, 155] on input "e. -19" at bounding box center [295, 153] width 0 height 4
radio input "true"
click at [135, 212] on icon "19" at bounding box center [123, 192] width 61 height 61
click at [295, 155] on input "a. 19" at bounding box center [295, 153] width 0 height 4
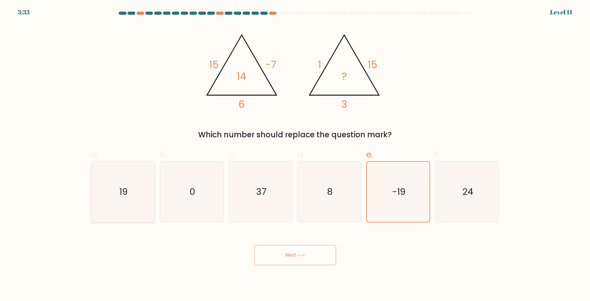
radio input "true"
click at [317, 257] on button "Next" at bounding box center [295, 255] width 82 height 20
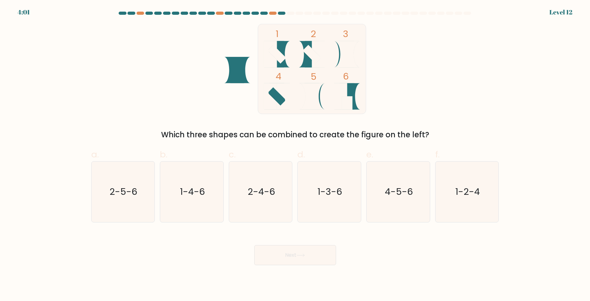
drag, startPoint x: 463, startPoint y: 190, endPoint x: 400, endPoint y: 238, distance: 79.8
click at [464, 190] on text "1-2-4" at bounding box center [467, 192] width 25 height 13
click at [295, 155] on input "f. 1-2-4" at bounding box center [295, 153] width 0 height 4
radio input "true"
click at [326, 260] on button "Next" at bounding box center [295, 255] width 82 height 20
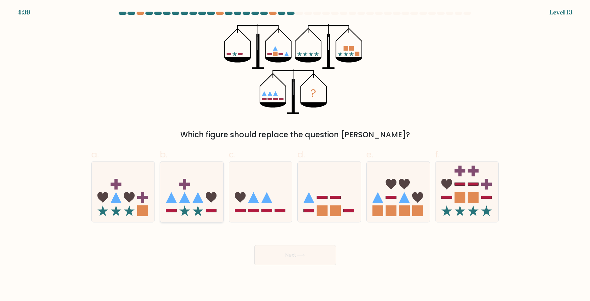
click at [191, 199] on icon at bounding box center [191, 192] width 63 height 52
click at [295, 155] on input "b." at bounding box center [295, 153] width 0 height 4
radio input "true"
click at [318, 253] on button "Next" at bounding box center [295, 255] width 82 height 20
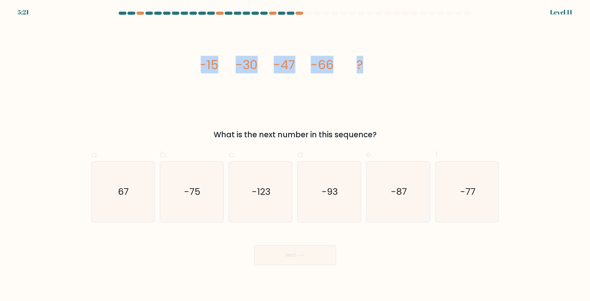
drag, startPoint x: 200, startPoint y: 62, endPoint x: 364, endPoint y: 57, distance: 164.0
click at [364, 57] on div "image/svg+xml -15 -30 -47 -66 ? What is the next number in this sequence?" at bounding box center [294, 82] width 415 height 117
copy g "-15 -30 -47 -66 ?"
click at [405, 186] on text "-87" at bounding box center [399, 192] width 16 height 13
click at [295, 155] on input "e. -87" at bounding box center [295, 153] width 0 height 4
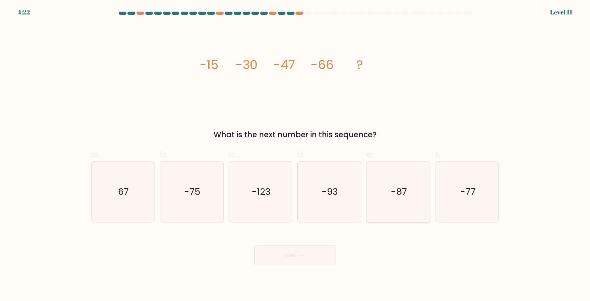
radio input "true"
click at [315, 260] on button "Next" at bounding box center [295, 255] width 82 height 20
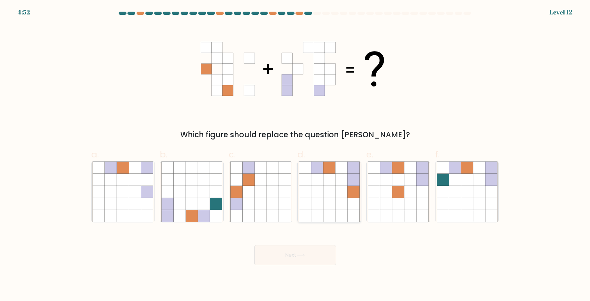
click at [340, 181] on icon at bounding box center [341, 180] width 12 height 12
click at [295, 155] on input "d." at bounding box center [295, 153] width 0 height 4
radio input "true"
click at [304, 256] on icon at bounding box center [300, 255] width 8 height 3
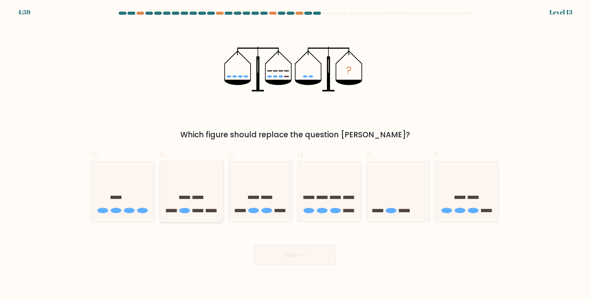
click at [206, 174] on icon at bounding box center [191, 192] width 63 height 52
click at [295, 155] on input "b." at bounding box center [295, 153] width 0 height 4
radio input "true"
click at [300, 258] on button "Next" at bounding box center [295, 255] width 82 height 20
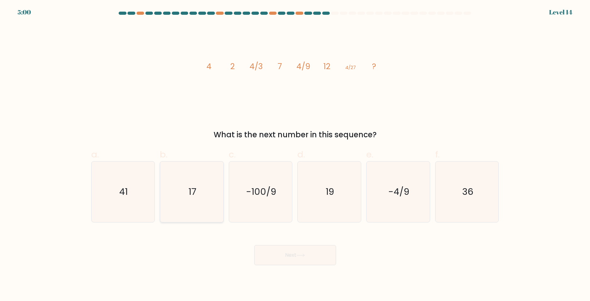
click at [174, 181] on icon "17" at bounding box center [191, 192] width 61 height 61
click at [295, 155] on input "b. 17" at bounding box center [295, 153] width 0 height 4
radio input "true"
click at [281, 253] on button "Next" at bounding box center [295, 255] width 82 height 20
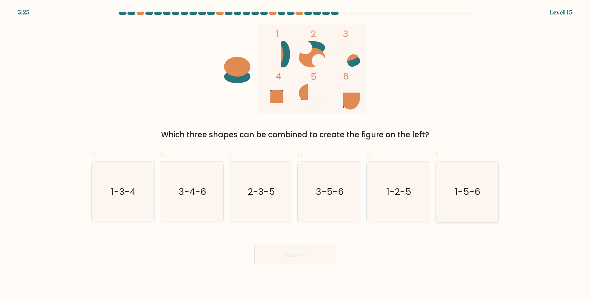
click at [455, 186] on icon "1-5-6" at bounding box center [467, 192] width 61 height 61
click at [295, 155] on input "f. 1-5-6" at bounding box center [295, 153] width 0 height 4
radio input "true"
click at [290, 246] on button "Next" at bounding box center [295, 255] width 82 height 20
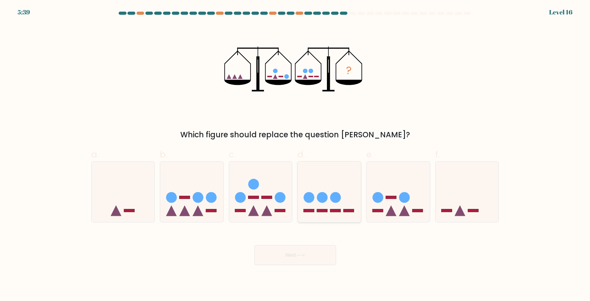
drag, startPoint x: 336, startPoint y: 180, endPoint x: 335, endPoint y: 183, distance: 3.3
click at [335, 178] on icon at bounding box center [329, 192] width 63 height 52
click at [295, 155] on input "d." at bounding box center [295, 153] width 0 height 4
radio input "true"
click at [318, 256] on button "Next" at bounding box center [295, 255] width 82 height 20
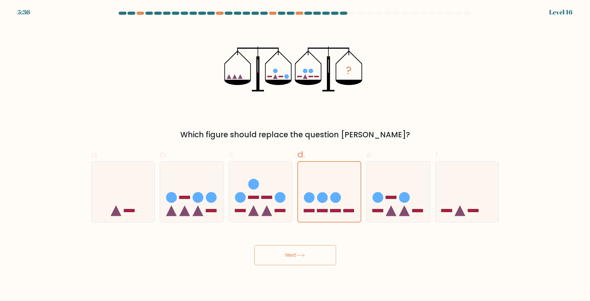
click at [309, 257] on button "Next" at bounding box center [295, 255] width 82 height 20
click at [394, 108] on div "? Which figure should replace the question mark?" at bounding box center [294, 82] width 415 height 117
click at [385, 175] on icon at bounding box center [398, 192] width 63 height 52
click at [295, 155] on input "e." at bounding box center [295, 153] width 0 height 4
radio input "true"
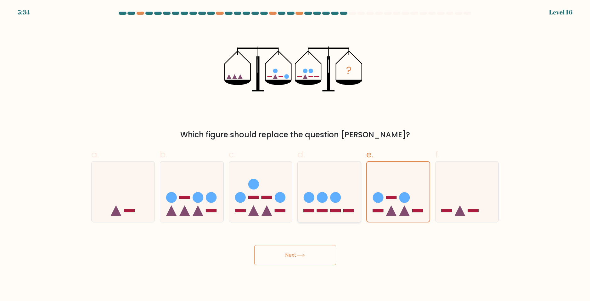
click at [328, 182] on icon at bounding box center [329, 192] width 63 height 52
click at [295, 155] on input "d." at bounding box center [295, 153] width 0 height 4
radio input "true"
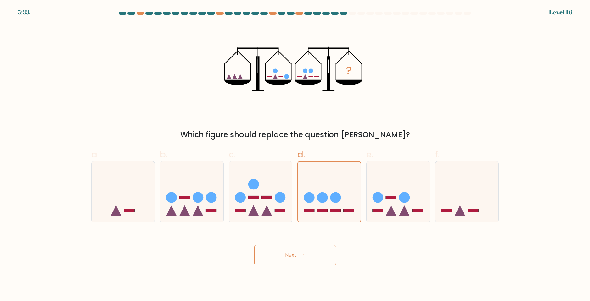
click at [298, 257] on icon at bounding box center [300, 255] width 8 height 3
click at [298, 253] on button "Next" at bounding box center [295, 255] width 82 height 20
click at [296, 254] on button "Next" at bounding box center [295, 255] width 82 height 20
drag, startPoint x: 295, startPoint y: 256, endPoint x: 291, endPoint y: 258, distance: 4.5
click at [291, 258] on button "Next" at bounding box center [295, 255] width 82 height 20
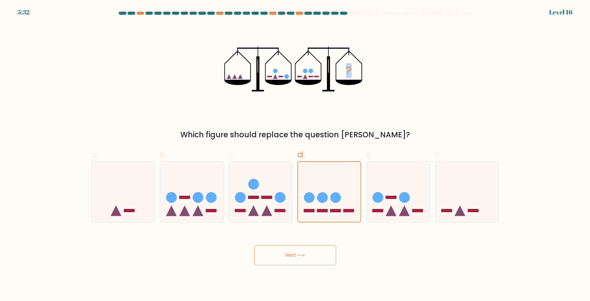
click at [349, 44] on icon "?" at bounding box center [294, 69] width 141 height 90
click at [329, 99] on icon "?" at bounding box center [294, 69] width 141 height 90
drag, startPoint x: 299, startPoint y: 260, endPoint x: 294, endPoint y: 261, distance: 5.4
click at [296, 260] on button "Next" at bounding box center [295, 255] width 82 height 20
click at [294, 261] on button "Next" at bounding box center [295, 255] width 82 height 20
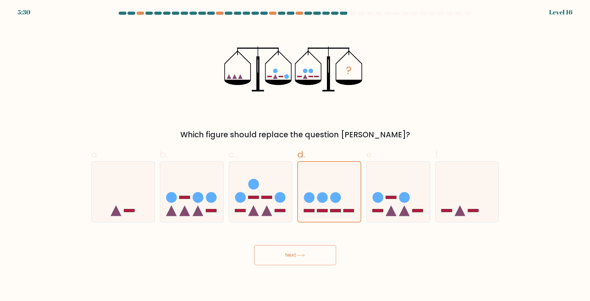
click at [294, 261] on button "Next" at bounding box center [295, 255] width 82 height 20
click at [335, 109] on icon "?" at bounding box center [294, 69] width 141 height 90
click at [286, 260] on button "Next" at bounding box center [295, 255] width 82 height 20
click at [258, 169] on icon at bounding box center [260, 192] width 63 height 52
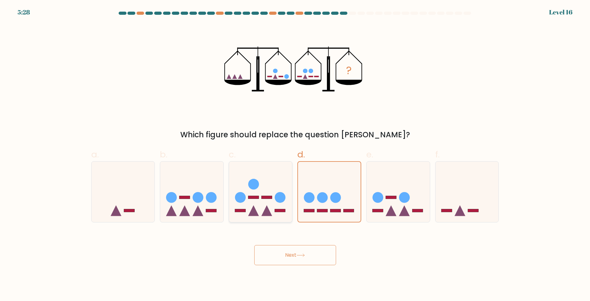
click at [295, 155] on input "c." at bounding box center [295, 153] width 0 height 4
radio input "true"
click at [343, 184] on icon at bounding box center [329, 192] width 63 height 52
click at [295, 155] on input "d." at bounding box center [295, 153] width 0 height 4
radio input "true"
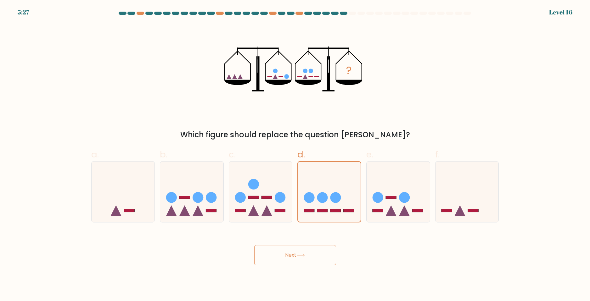
click at [283, 260] on button "Next" at bounding box center [295, 255] width 82 height 20
click at [329, 194] on icon at bounding box center [329, 192] width 63 height 52
click at [295, 155] on input "d." at bounding box center [295, 153] width 0 height 4
radio input "true"
click at [309, 255] on button "Next" at bounding box center [295, 255] width 82 height 20
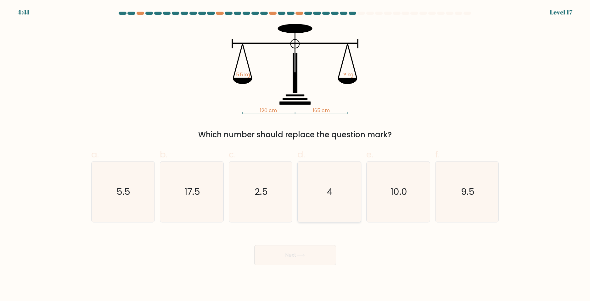
click at [351, 185] on icon "4" at bounding box center [329, 192] width 61 height 61
click at [295, 155] on input "d. 4" at bounding box center [295, 153] width 0 height 4
radio input "true"
click at [310, 265] on button "Next" at bounding box center [295, 255] width 82 height 20
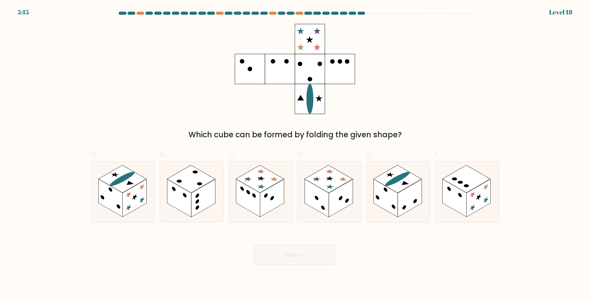
click at [376, 136] on div "Which cube can be formed by folding the given shape?" at bounding box center [295, 134] width 400 height 11
click at [392, 115] on div "Which cube can be formed by folding the given shape?" at bounding box center [294, 82] width 415 height 117
click at [396, 173] on rect at bounding box center [397, 179] width 48 height 28
click at [295, 155] on input "e." at bounding box center [295, 153] width 0 height 4
radio input "true"
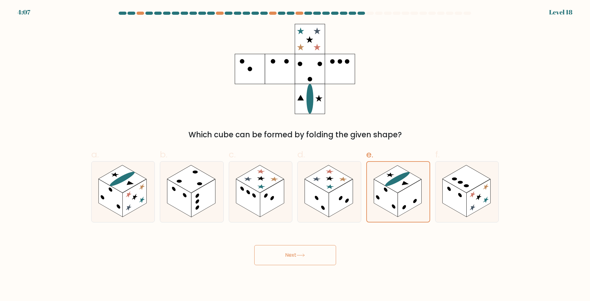
click at [305, 257] on icon at bounding box center [300, 255] width 8 height 3
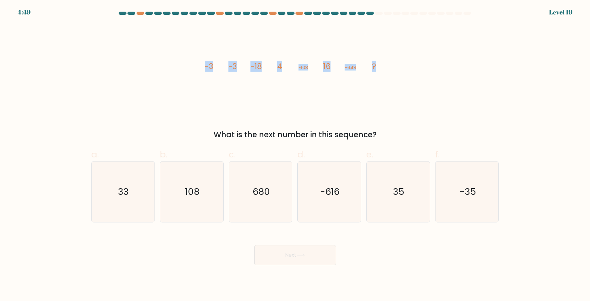
drag, startPoint x: 201, startPoint y: 62, endPoint x: 429, endPoint y: 61, distance: 227.5
click at [429, 61] on div "image/svg+xml -3 -3 -18 4 -108 16 -648 ? What is the next number in this sequen…" at bounding box center [294, 82] width 415 height 117
copy g "-3 -3 -18 4 -108 16 -648 ?"
click at [351, 83] on icon "image/svg+xml -3 -3 -18 4 -108 16 -648 ?" at bounding box center [295, 69] width 189 height 90
click at [119, 184] on icon "33" at bounding box center [123, 192] width 61 height 61
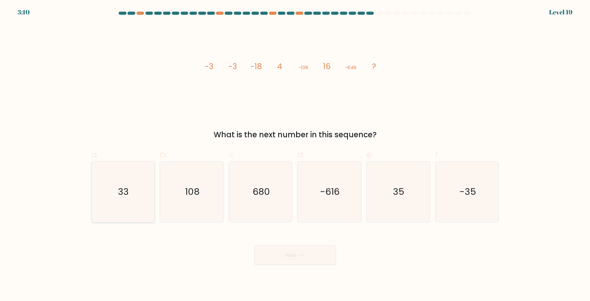
click at [295, 155] on input "a. 33" at bounding box center [295, 153] width 0 height 4
radio input "true"
click at [290, 255] on button "Next" at bounding box center [295, 255] width 82 height 20
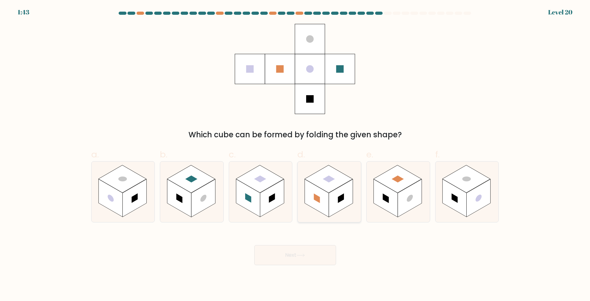
click at [335, 183] on rect at bounding box center [329, 179] width 48 height 28
click at [295, 155] on input "d." at bounding box center [295, 153] width 0 height 4
radio input "true"
click at [306, 259] on button "Next" at bounding box center [295, 255] width 82 height 20
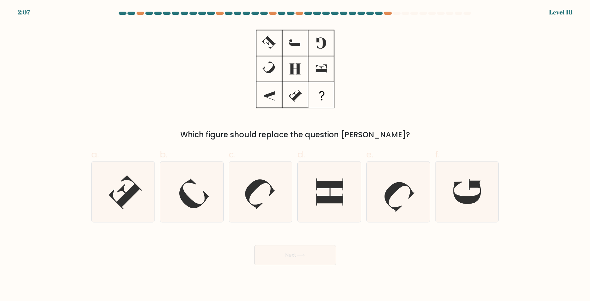
drag, startPoint x: 395, startPoint y: 208, endPoint x: 339, endPoint y: 273, distance: 85.3
click at [396, 207] on icon at bounding box center [398, 192] width 61 height 61
click at [295, 155] on input "e." at bounding box center [295, 153] width 0 height 4
radio input "true"
click at [318, 255] on button "Next" at bounding box center [295, 255] width 82 height 20
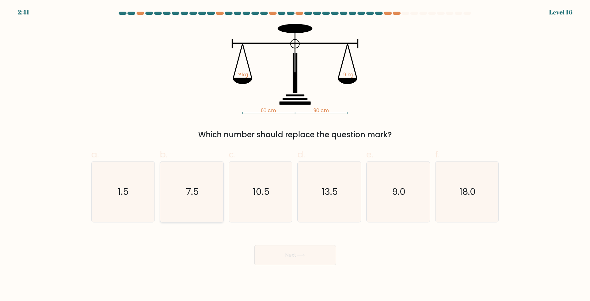
click at [177, 174] on icon "7.5" at bounding box center [191, 192] width 61 height 61
click at [295, 155] on input "b. 7.5" at bounding box center [295, 153] width 0 height 4
radio input "true"
click at [282, 254] on button "Next" at bounding box center [295, 255] width 82 height 20
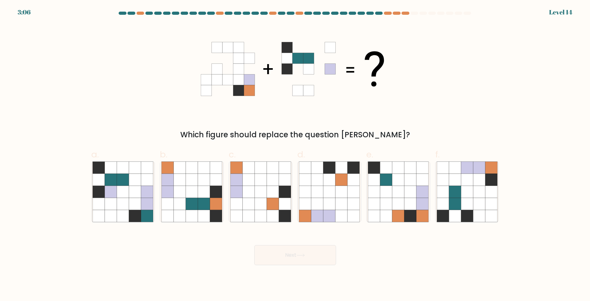
drag, startPoint x: 472, startPoint y: 194, endPoint x: 278, endPoint y: 246, distance: 201.4
click at [471, 194] on icon at bounding box center [467, 192] width 12 height 12
click at [295, 155] on input "f." at bounding box center [295, 153] width 0 height 4
radio input "true"
click at [284, 256] on button "Next" at bounding box center [295, 255] width 82 height 20
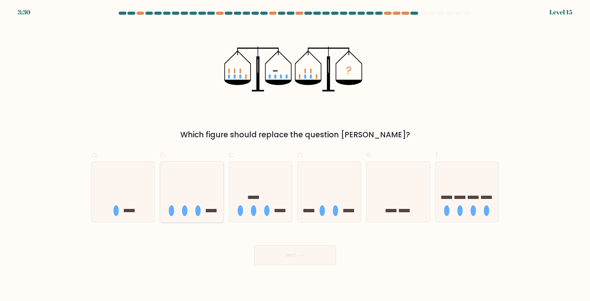
click at [202, 194] on icon at bounding box center [191, 192] width 63 height 52
click at [295, 155] on input "b." at bounding box center [295, 153] width 0 height 4
radio input "true"
click at [295, 256] on button "Next" at bounding box center [295, 255] width 82 height 20
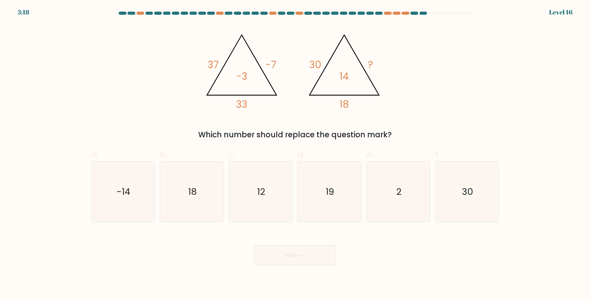
click at [317, 122] on div "@import url('https://fonts.googleapis.com/css?family=Abril+Fatface:400,100,100i…" at bounding box center [294, 82] width 415 height 117
click at [390, 166] on icon "2" at bounding box center [398, 192] width 61 height 61
click at [295, 155] on input "e. 2" at bounding box center [295, 153] width 0 height 4
radio input "true"
click at [300, 252] on button "Next" at bounding box center [295, 255] width 82 height 20
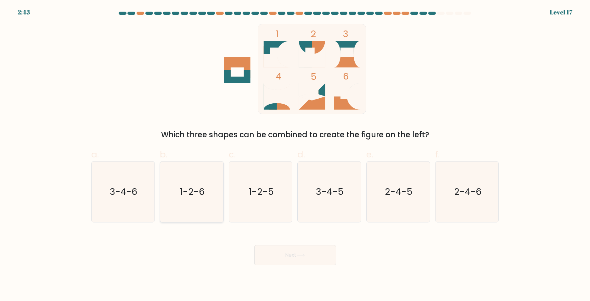
click at [192, 196] on text "1-2-6" at bounding box center [192, 192] width 25 height 13
click at [295, 155] on input "b. 1-2-6" at bounding box center [295, 153] width 0 height 4
radio input "true"
click at [300, 259] on button "Next" at bounding box center [295, 255] width 82 height 20
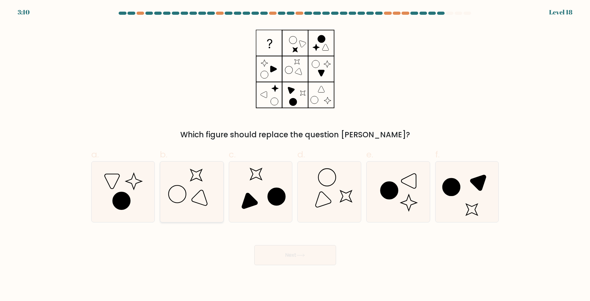
click at [211, 166] on icon at bounding box center [191, 192] width 61 height 61
click at [295, 155] on input "b." at bounding box center [295, 153] width 0 height 4
radio input "true"
click at [345, 128] on div "Which figure should replace the question mark?" at bounding box center [294, 82] width 415 height 117
click at [282, 253] on button "Next" at bounding box center [295, 255] width 82 height 20
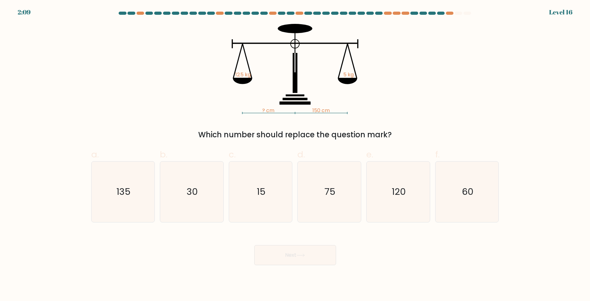
click at [322, 108] on tspan "150 cm" at bounding box center [320, 110] width 17 height 7
click at [440, 188] on icon "60" at bounding box center [467, 192] width 61 height 61
click at [295, 155] on input "f. 60" at bounding box center [295, 153] width 0 height 4
radio input "true"
click at [317, 259] on button "Next" at bounding box center [295, 255] width 82 height 20
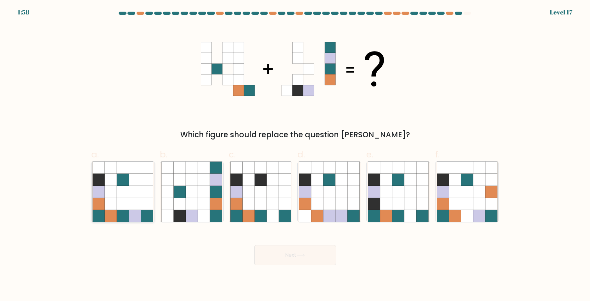
click at [131, 181] on icon at bounding box center [135, 180] width 12 height 12
click at [295, 155] on input "a." at bounding box center [295, 153] width 0 height 4
radio input "true"
click at [300, 257] on icon at bounding box center [300, 255] width 8 height 3
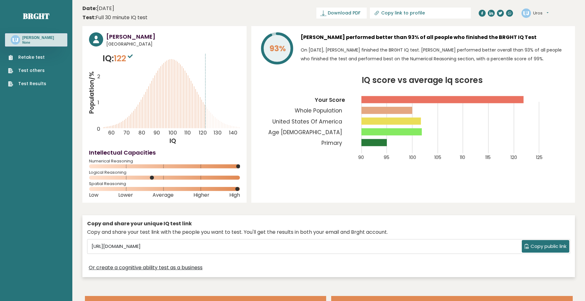
click at [43, 42] on p "None" at bounding box center [38, 43] width 32 height 4
click at [539, 12] on button "Uros" at bounding box center [540, 13] width 15 height 6
click at [546, 32] on link "Profile" at bounding box center [550, 31] width 32 height 9
